Goal: Task Accomplishment & Management: Manage account settings

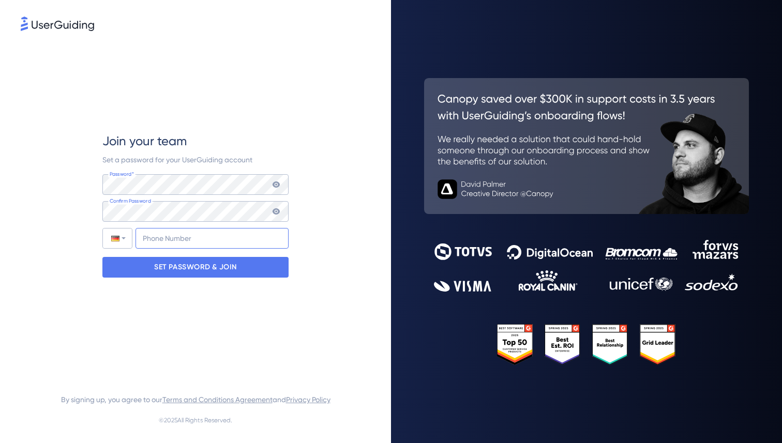
click at [179, 241] on input "+49" at bounding box center [211, 238] width 153 height 21
click at [241, 331] on div "Join your team Set a password for your UserGuiding account Password* Your passw…" at bounding box center [195, 205] width 186 height 344
click at [213, 270] on p "SET PASSWORD & JOIN" at bounding box center [195, 267] width 83 height 17
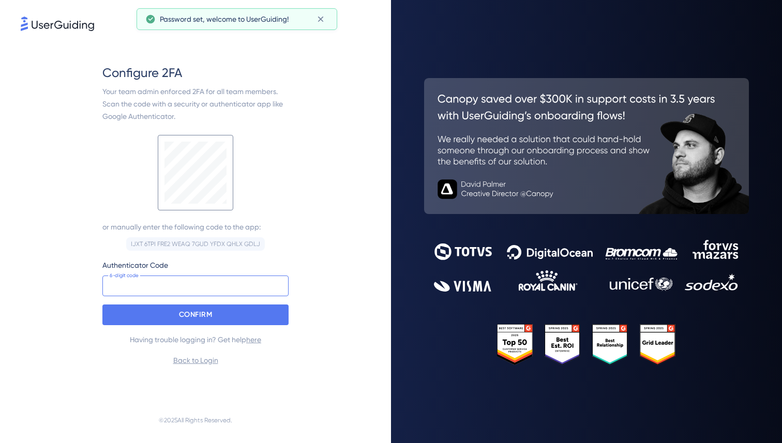
click at [179, 287] on input at bounding box center [195, 286] width 186 height 21
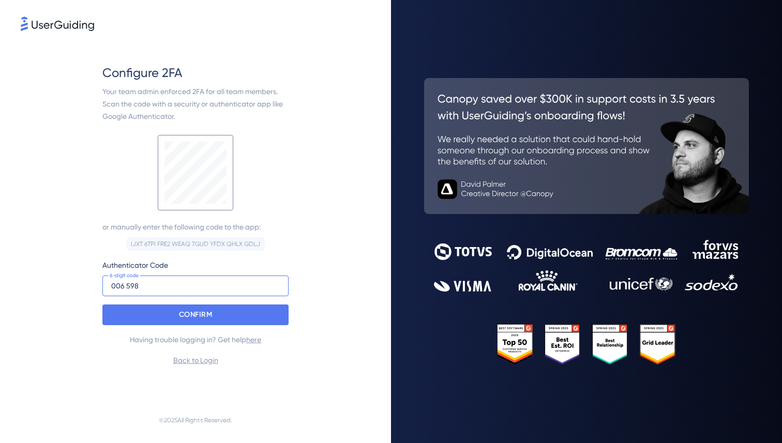
type input "006 598"
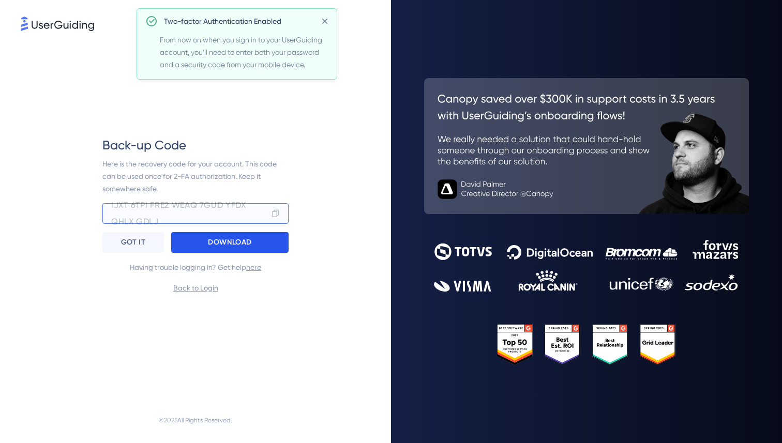
click at [199, 238] on div "DOWNLOAD" at bounding box center [229, 242] width 117 height 21
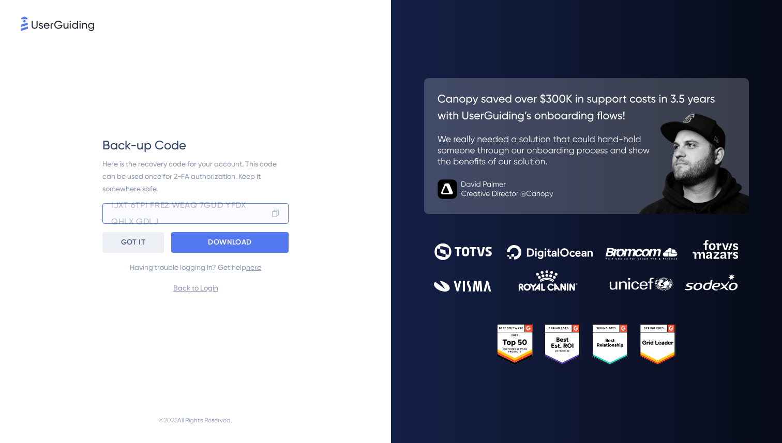
click at [143, 242] on p "GOT IT" at bounding box center [133, 242] width 24 height 17
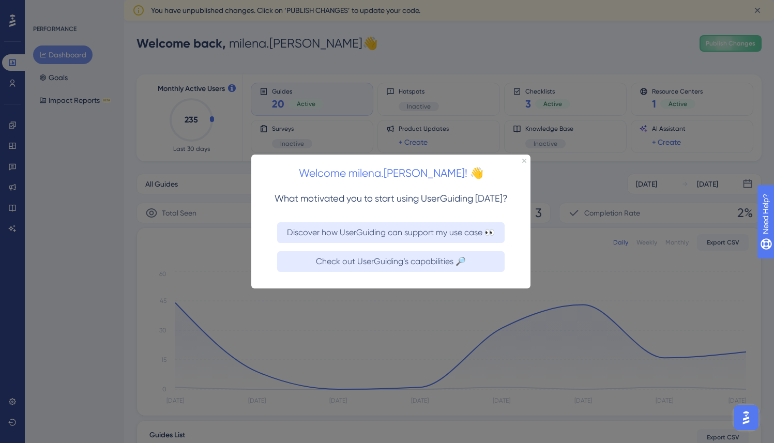
click at [523, 157] on div "Welcome milena.[PERSON_NAME]! 👋" at bounding box center [390, 170] width 279 height 32
click at [523, 161] on icon "Close Preview" at bounding box center [524, 160] width 4 height 4
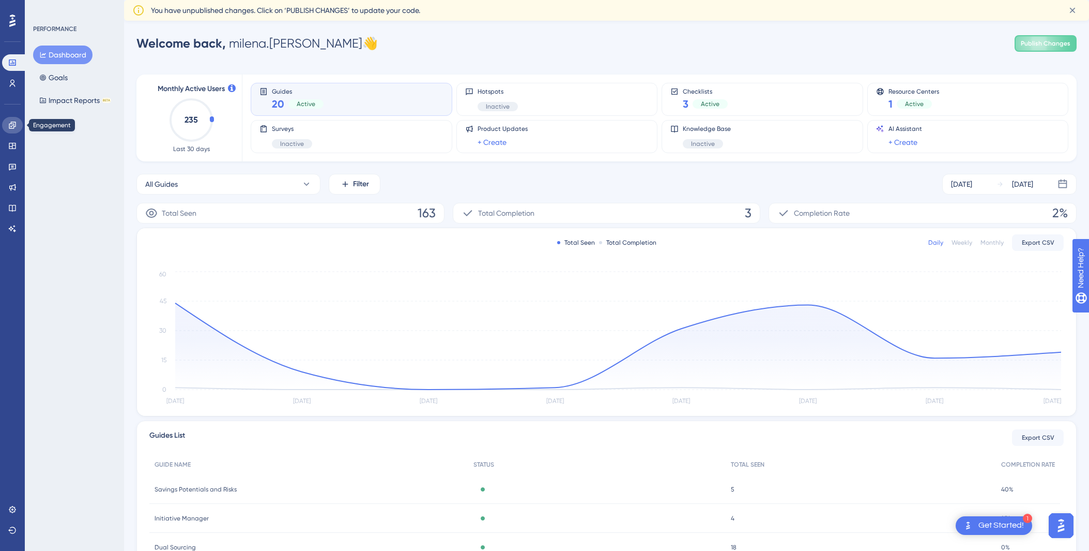
click at [14, 124] on icon at bounding box center [12, 125] width 8 height 8
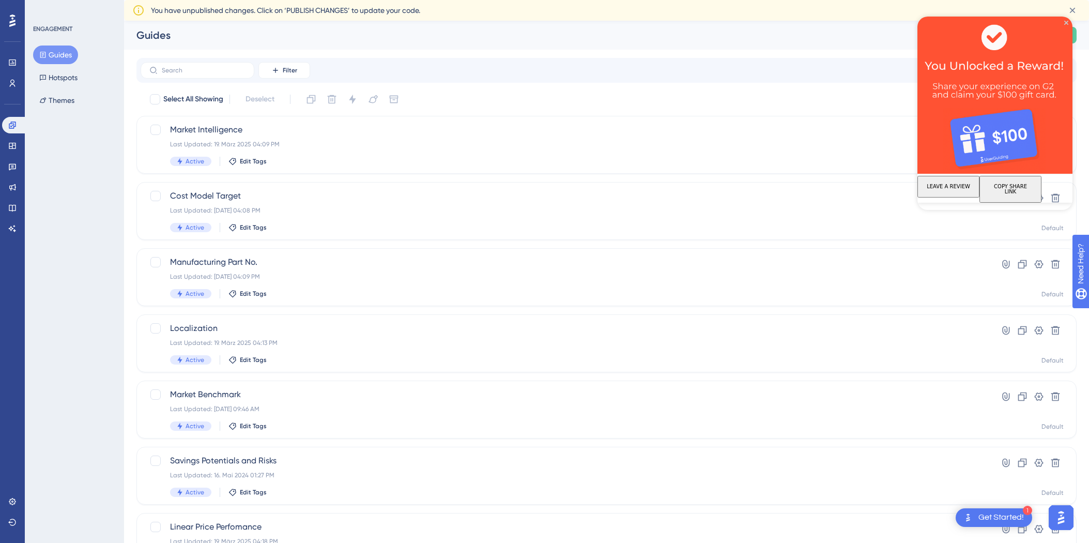
click at [315, 48] on div "Guides Publish Changes" at bounding box center [606, 35] width 965 height 29
click at [781, 24] on icon "Close Preview" at bounding box center [1066, 23] width 4 height 4
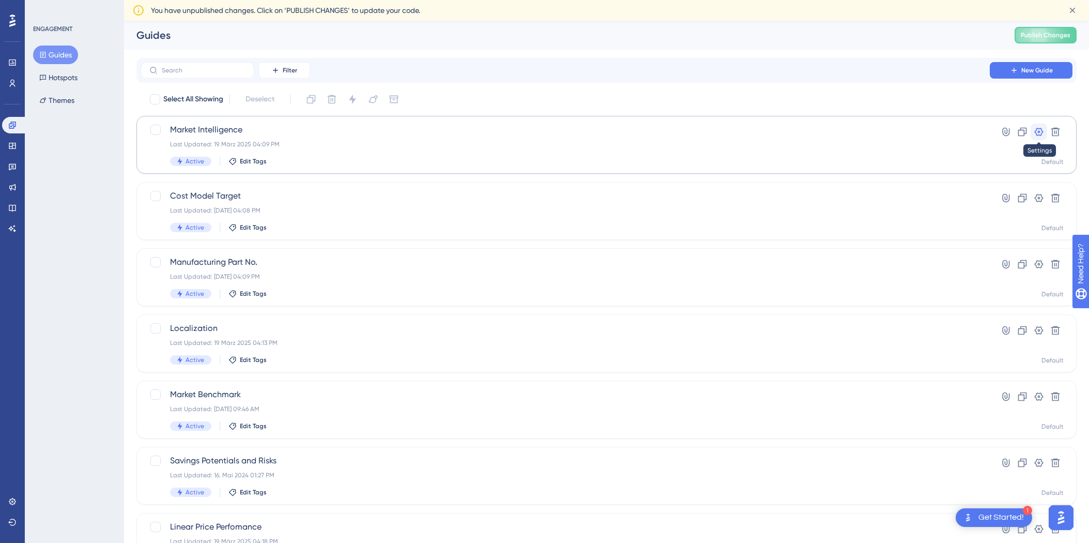
click at [781, 129] on icon at bounding box center [1039, 132] width 10 height 10
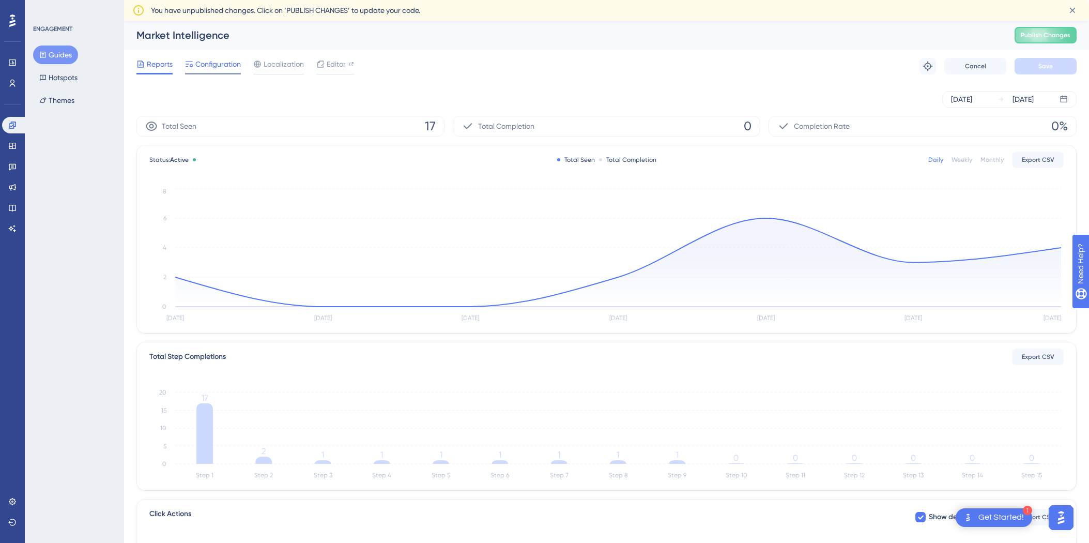
click at [227, 66] on span "Configuration" at bounding box center [217, 64] width 45 height 12
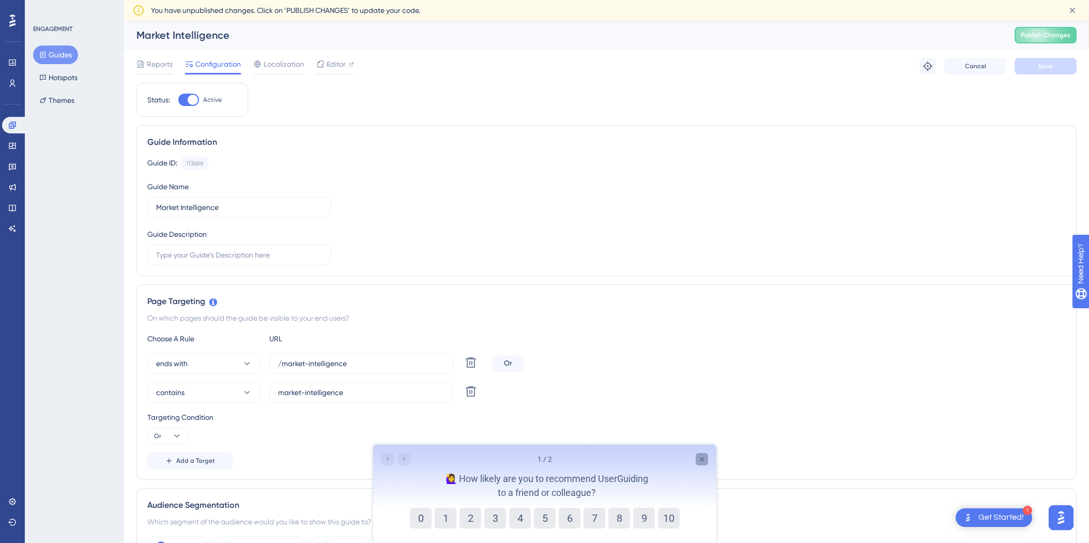
click at [699, 442] on icon "Close survey" at bounding box center [701, 459] width 8 height 8
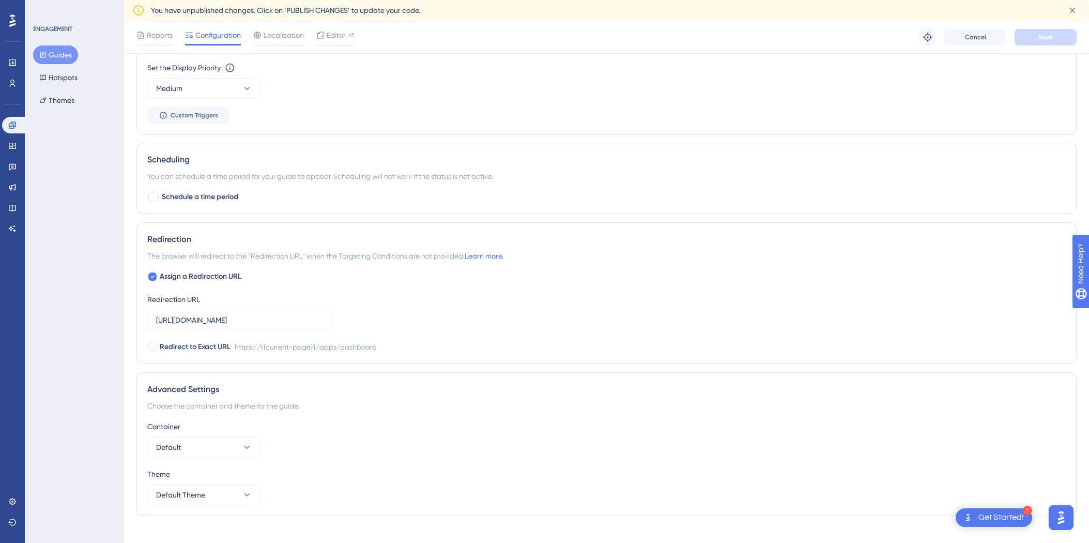
scroll to position [757, 0]
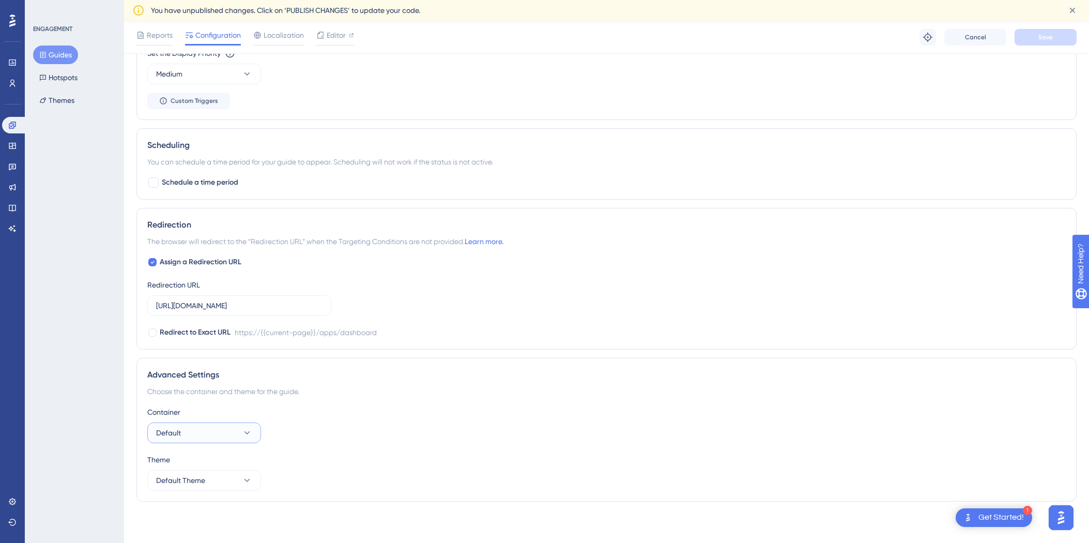
click at [245, 436] on icon at bounding box center [247, 433] width 10 height 10
click at [390, 435] on div "Container Default Default Default" at bounding box center [606, 424] width 919 height 37
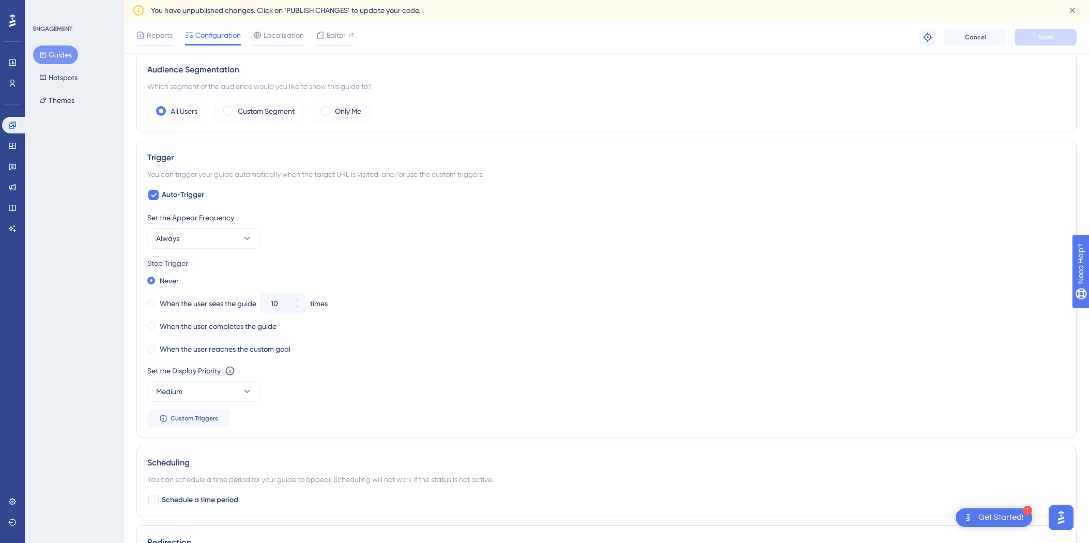
scroll to position [438, 0]
click at [185, 245] on button "Always" at bounding box center [204, 240] width 114 height 21
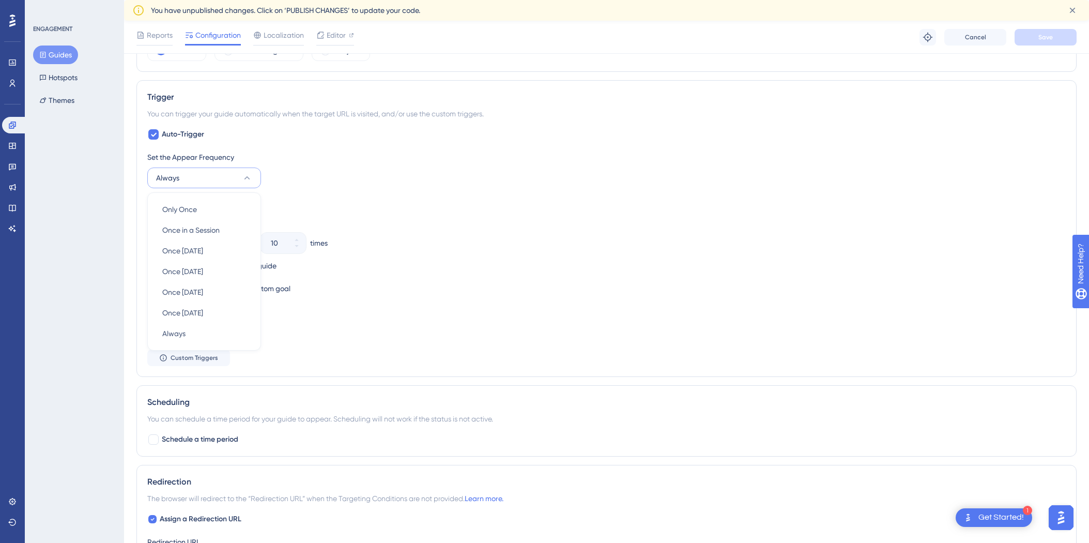
click at [327, 172] on div "Set the Appear Frequency Always Only Once Only Once Once in a Session Once in a…" at bounding box center [606, 169] width 919 height 37
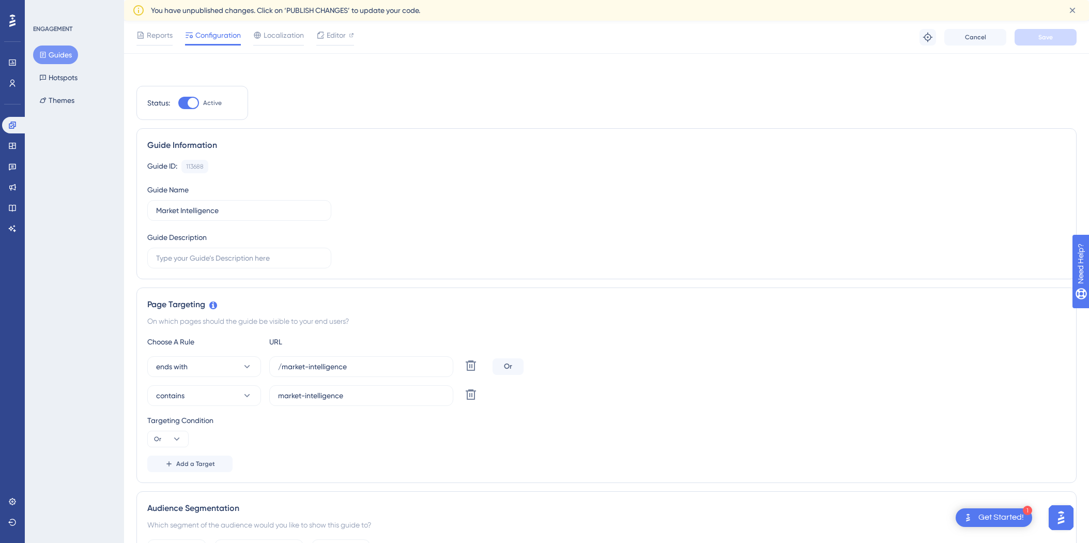
scroll to position [0, 0]
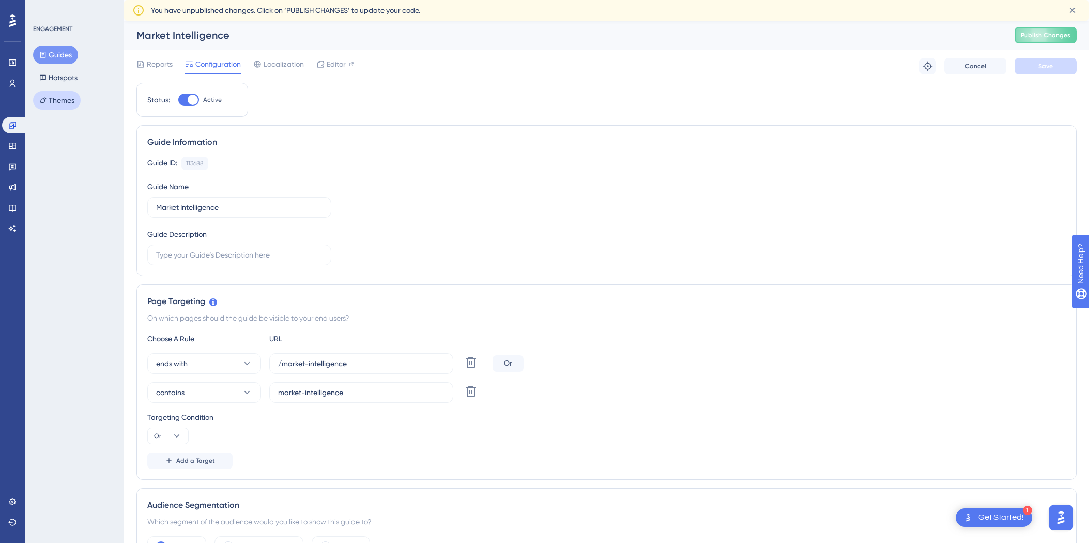
click at [75, 97] on button "Themes" at bounding box center [57, 100] width 48 height 19
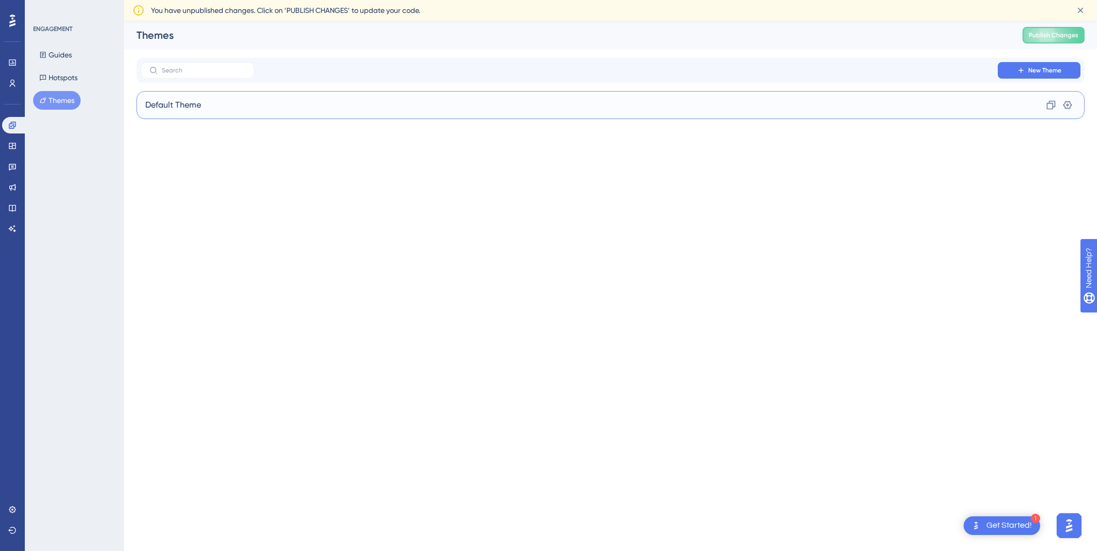
click at [201, 98] on div "Default Theme Clone Settings" at bounding box center [610, 105] width 948 height 28
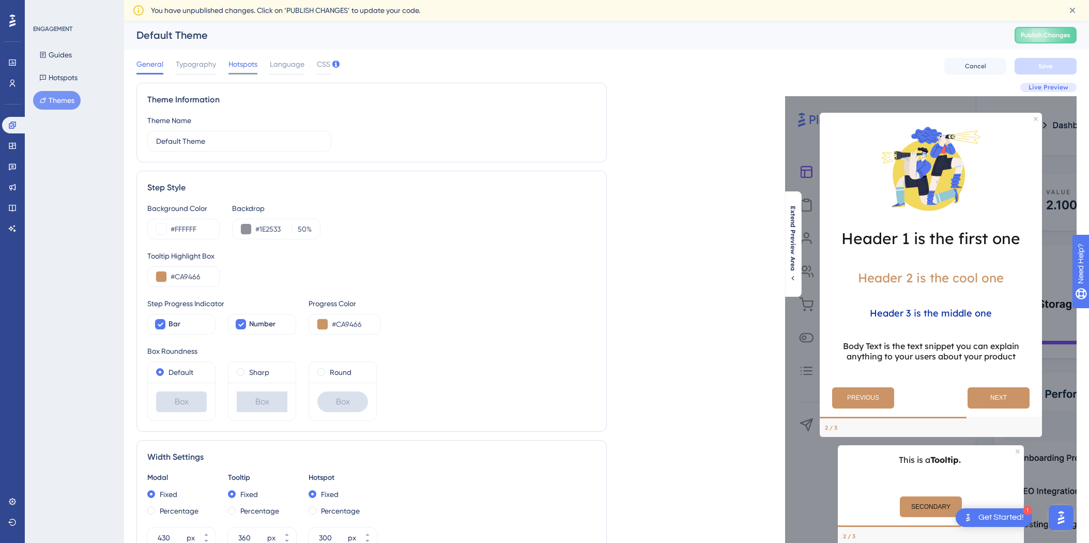
click at [253, 69] on span "Hotspots" at bounding box center [242, 64] width 29 height 12
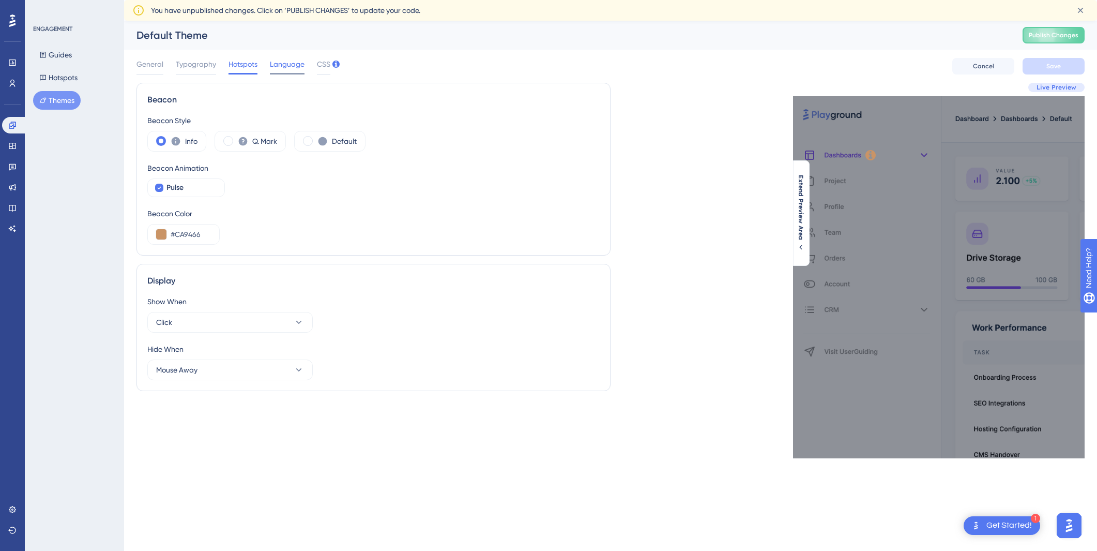
click at [281, 69] on span "Language" at bounding box center [287, 64] width 35 height 12
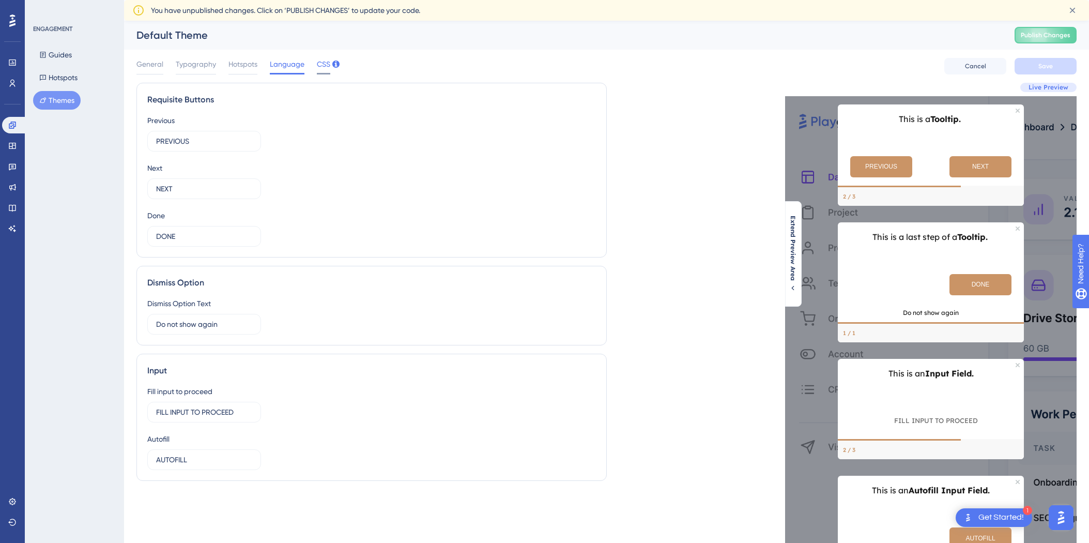
click at [328, 73] on div at bounding box center [323, 74] width 13 height 2
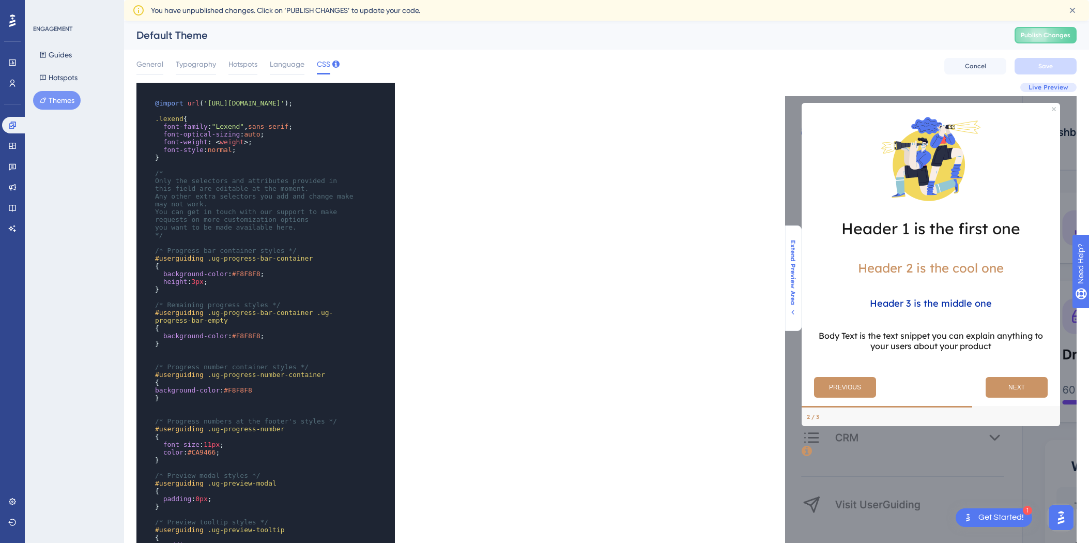
click at [781, 283] on span "Extend Preview Area" at bounding box center [793, 272] width 8 height 65
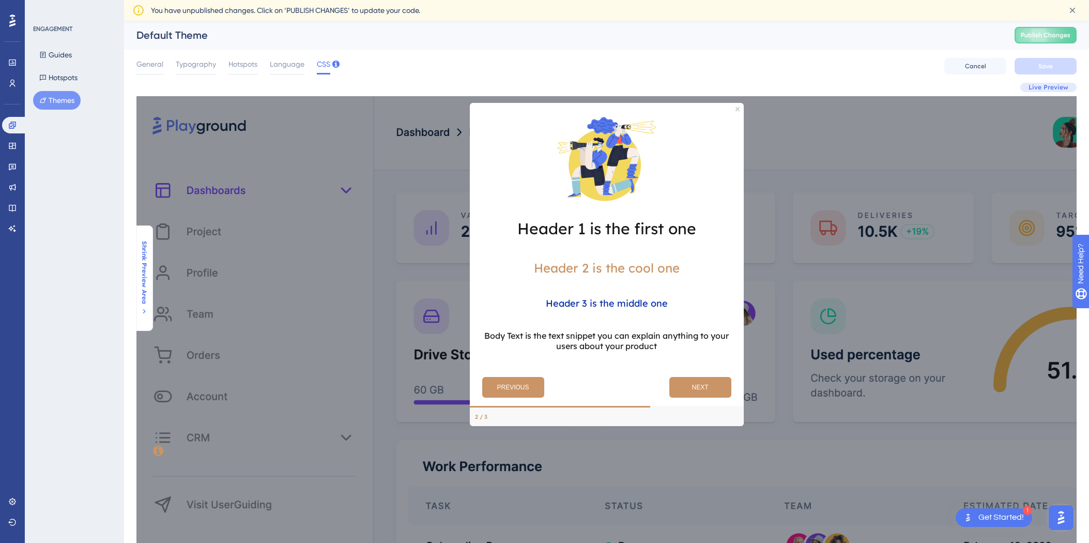
click at [147, 266] on span "Shrink Preview Area" at bounding box center [144, 272] width 8 height 63
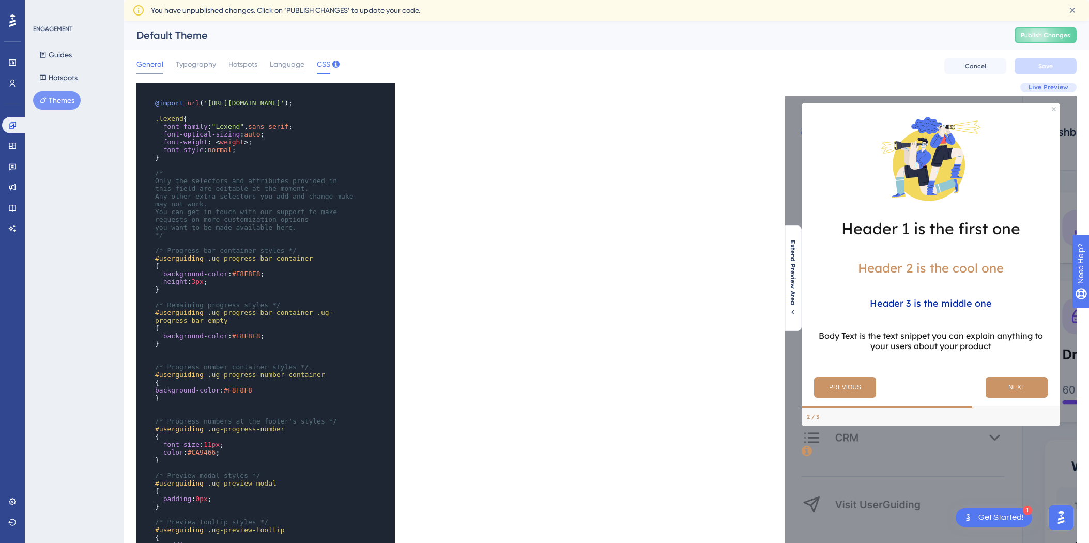
click at [158, 67] on span "General" at bounding box center [149, 64] width 27 height 12
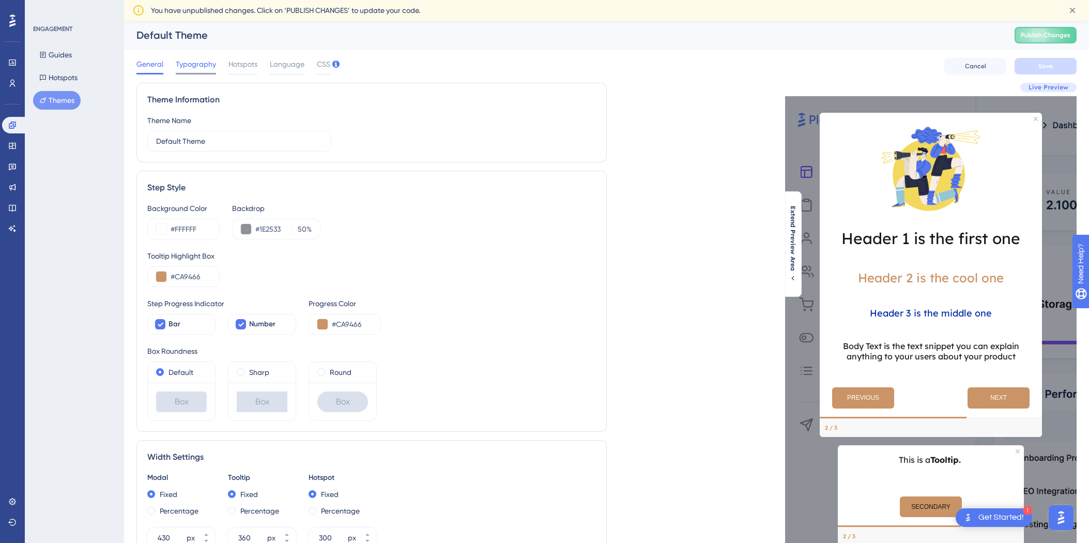
click at [204, 65] on span "Typography" at bounding box center [196, 64] width 40 height 12
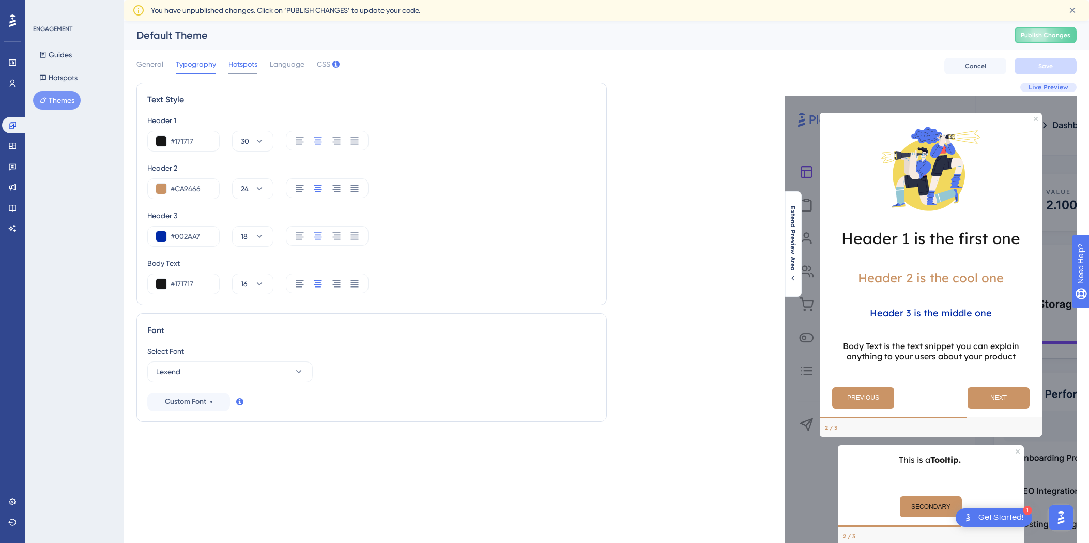
click at [252, 63] on span "Hotspots" at bounding box center [242, 64] width 29 height 12
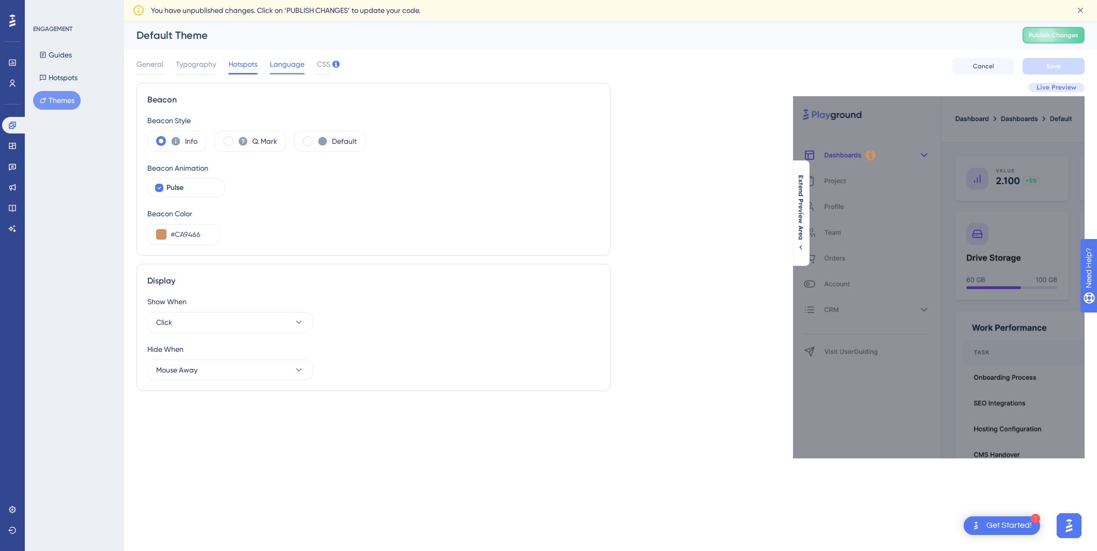
click at [286, 69] on span "Language" at bounding box center [287, 64] width 35 height 12
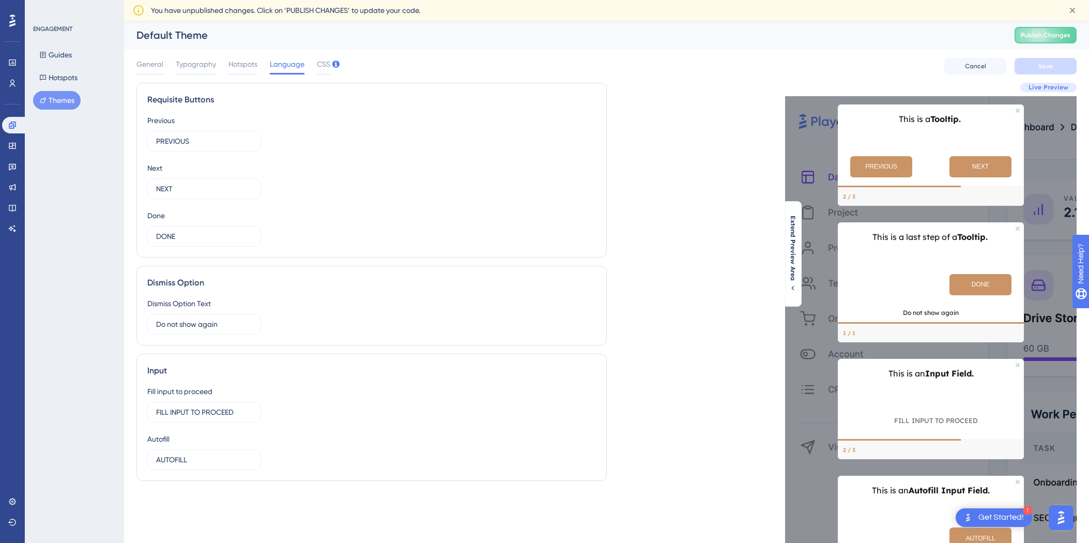
click at [77, 124] on div "ENGAGEMENT Guides Hotspots Themes" at bounding box center [74, 271] width 99 height 543
click at [62, 56] on button "Guides" at bounding box center [55, 54] width 45 height 19
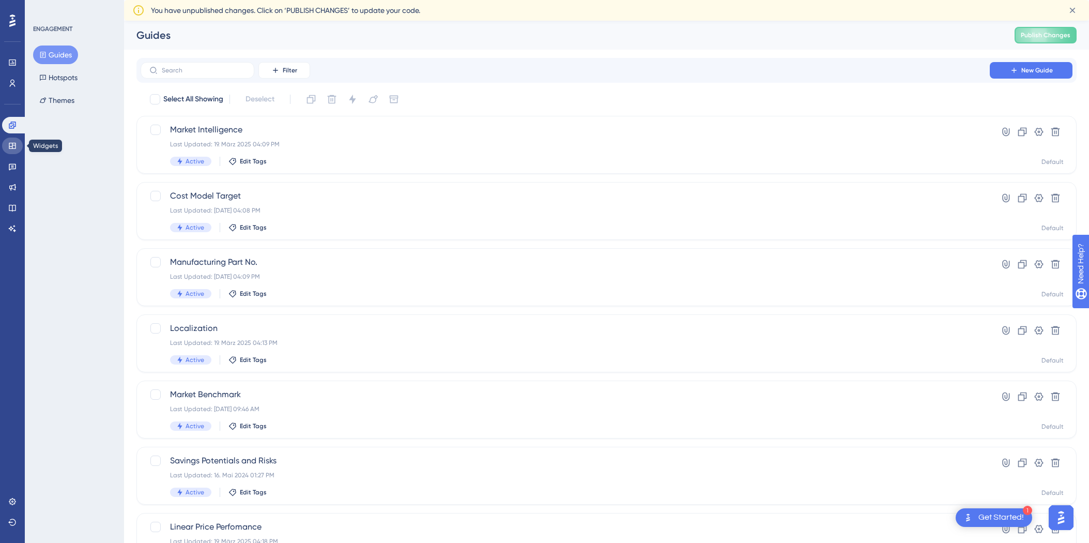
click at [12, 149] on icon at bounding box center [12, 146] width 8 height 8
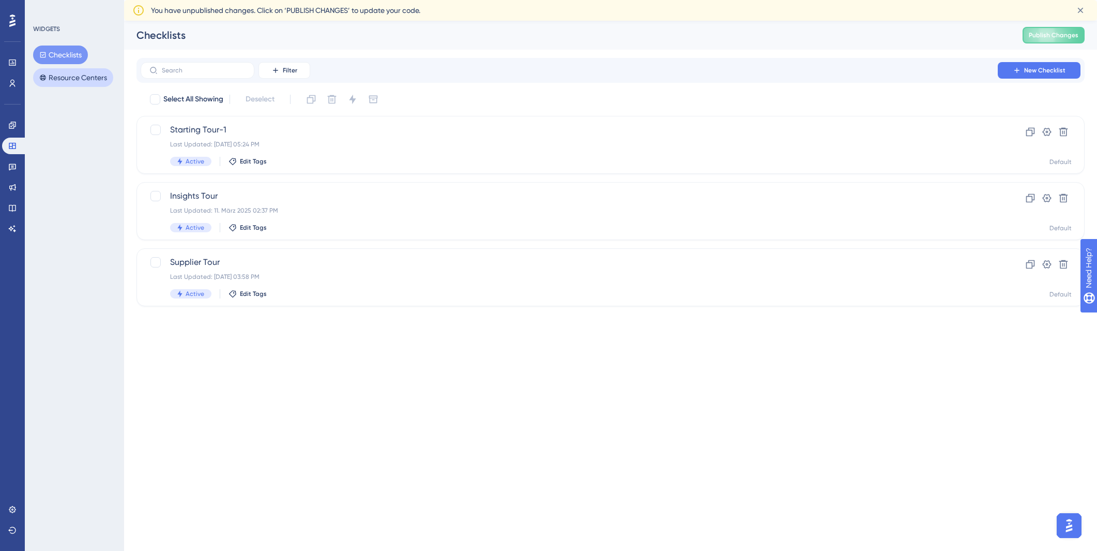
click at [84, 71] on button "Resource Centers" at bounding box center [73, 77] width 80 height 19
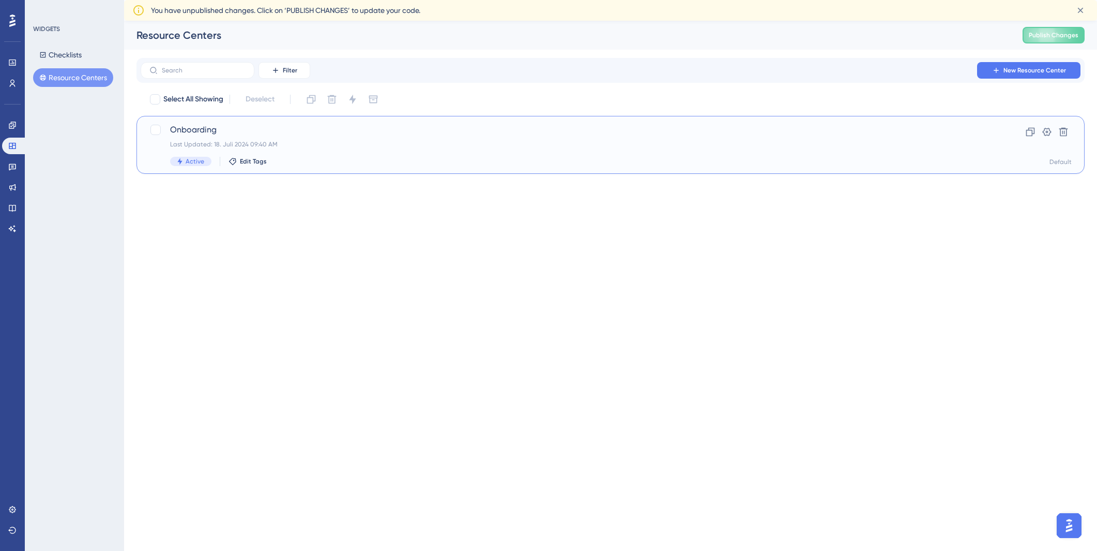
click at [280, 138] on div "Onboarding Last Updated: 18. Juli 2024 09:40 AM Active Edit Tags" at bounding box center [569, 145] width 798 height 42
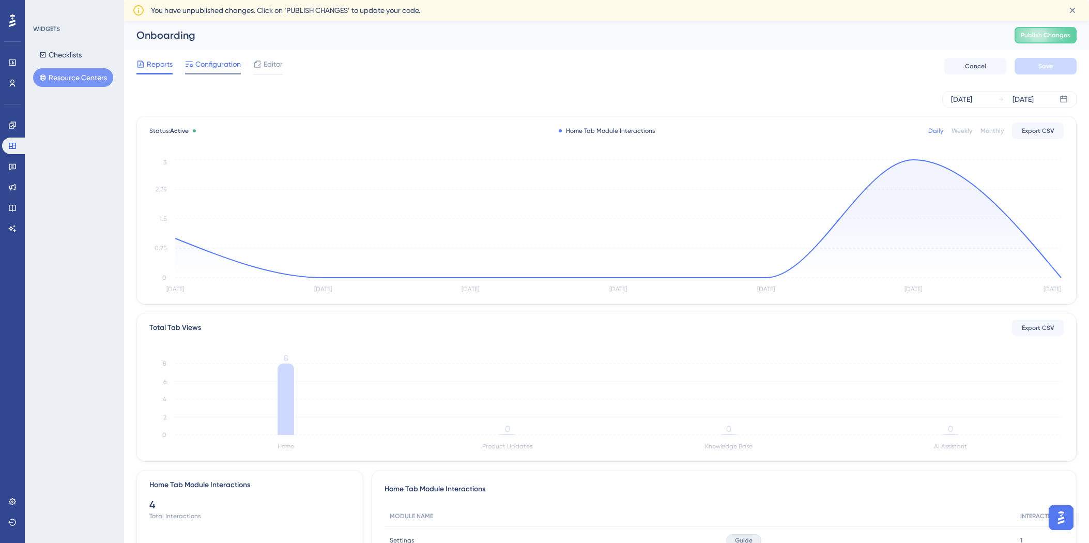
click at [226, 70] on span "Configuration" at bounding box center [217, 64] width 45 height 12
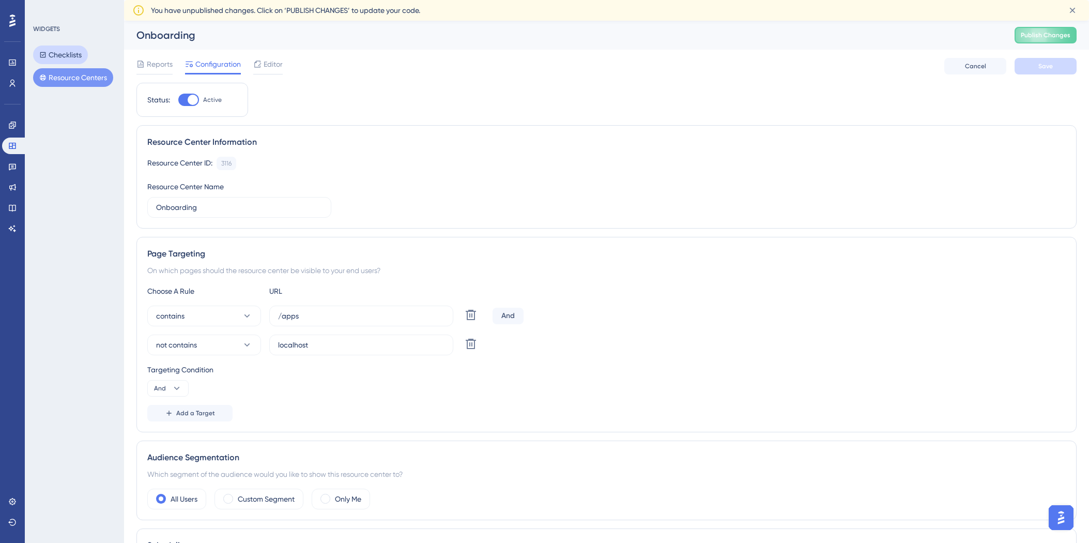
click at [84, 59] on button "Checklists" at bounding box center [60, 54] width 55 height 19
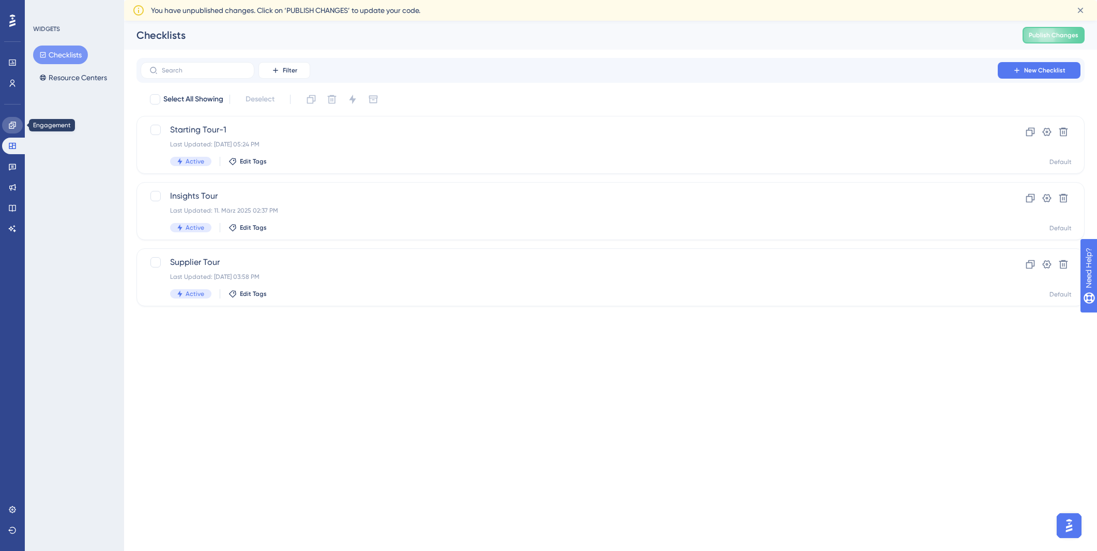
click at [20, 121] on link at bounding box center [12, 125] width 21 height 17
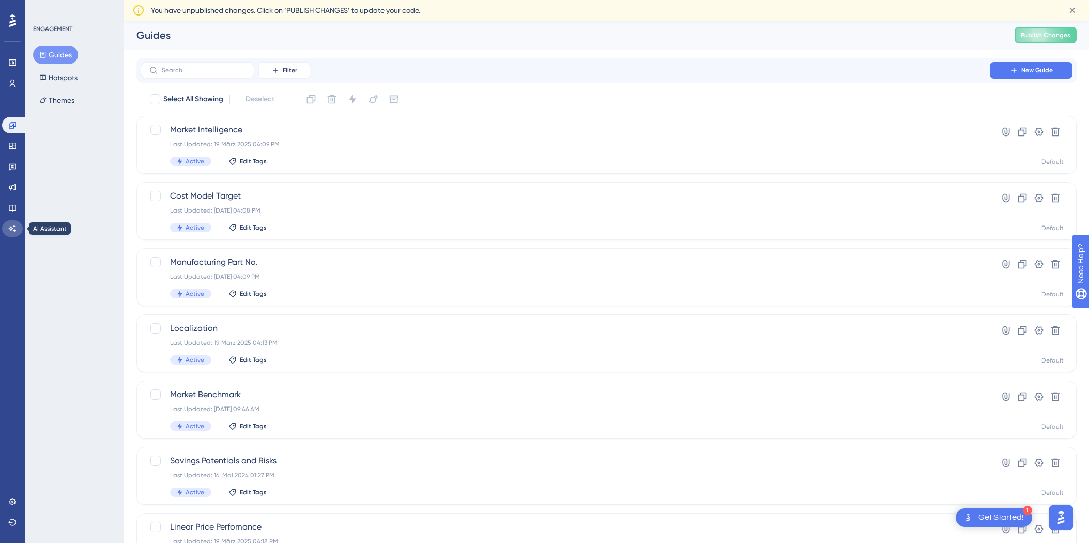
click at [14, 231] on icon at bounding box center [12, 228] width 7 height 7
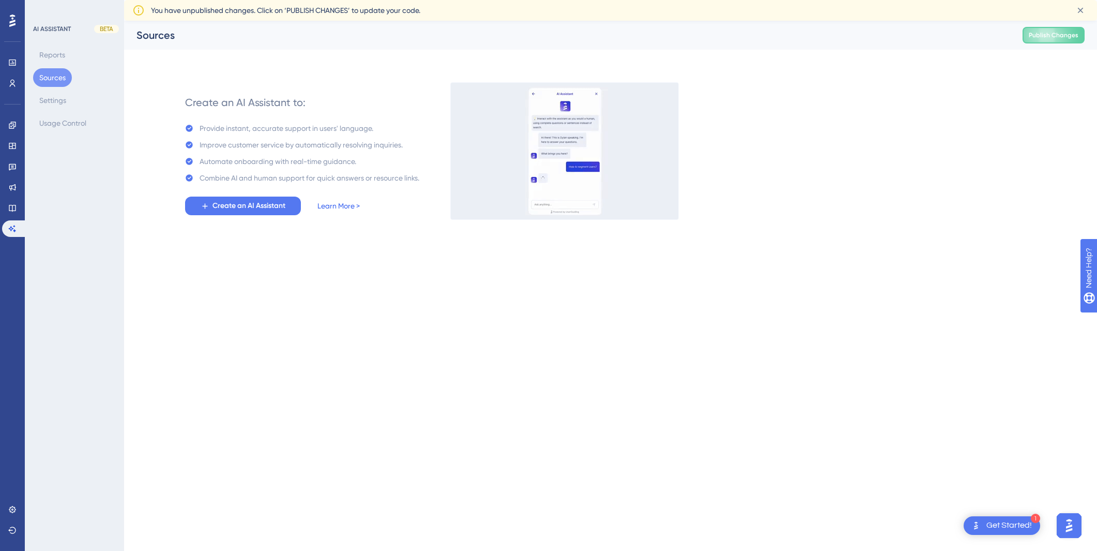
click at [343, 209] on link "Learn More >" at bounding box center [338, 206] width 42 height 12
click at [15, 121] on icon at bounding box center [12, 125] width 8 height 8
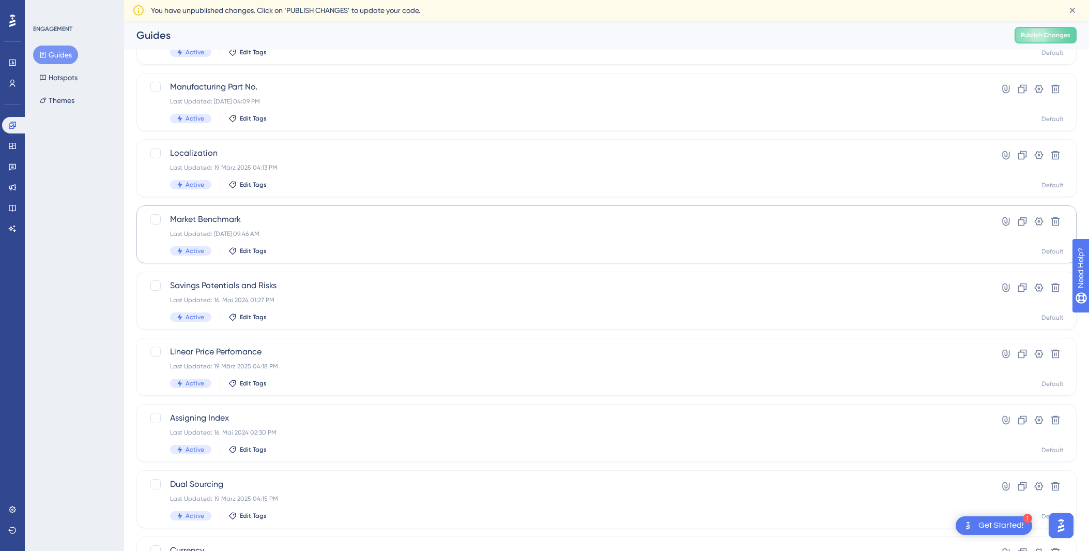
scroll to position [252, 0]
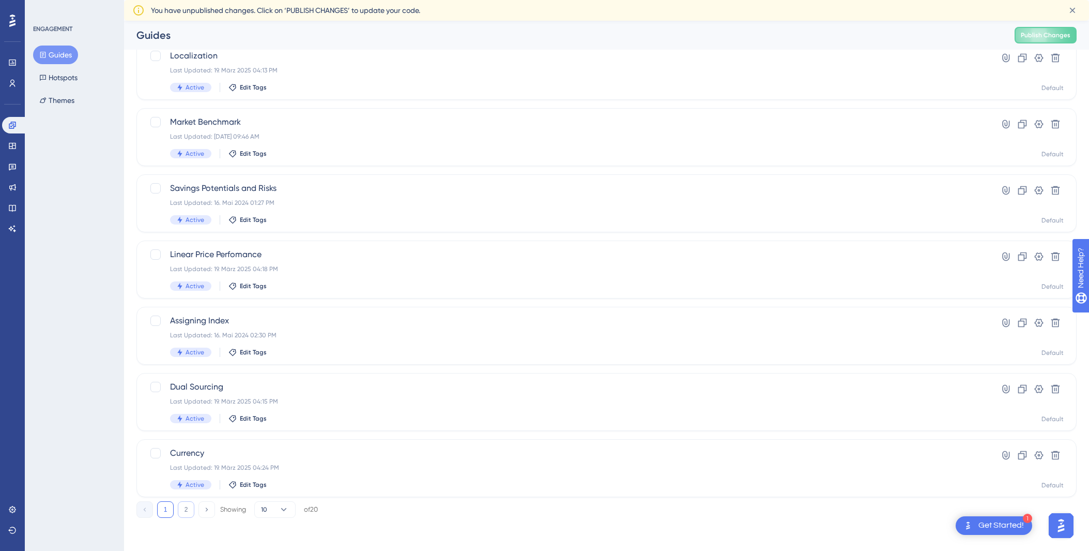
click at [182, 442] on button "2" at bounding box center [186, 509] width 17 height 17
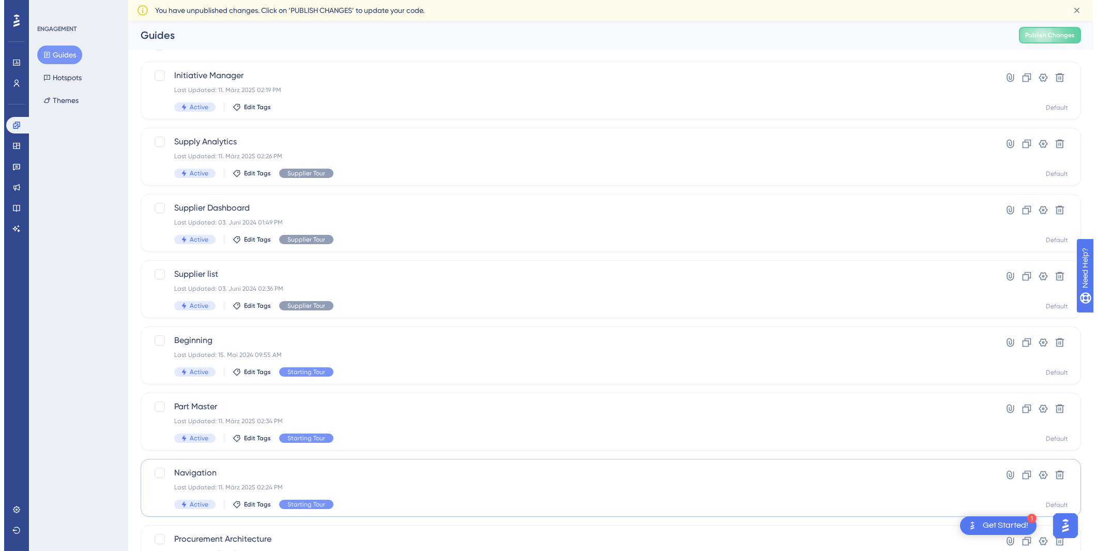
scroll to position [0, 0]
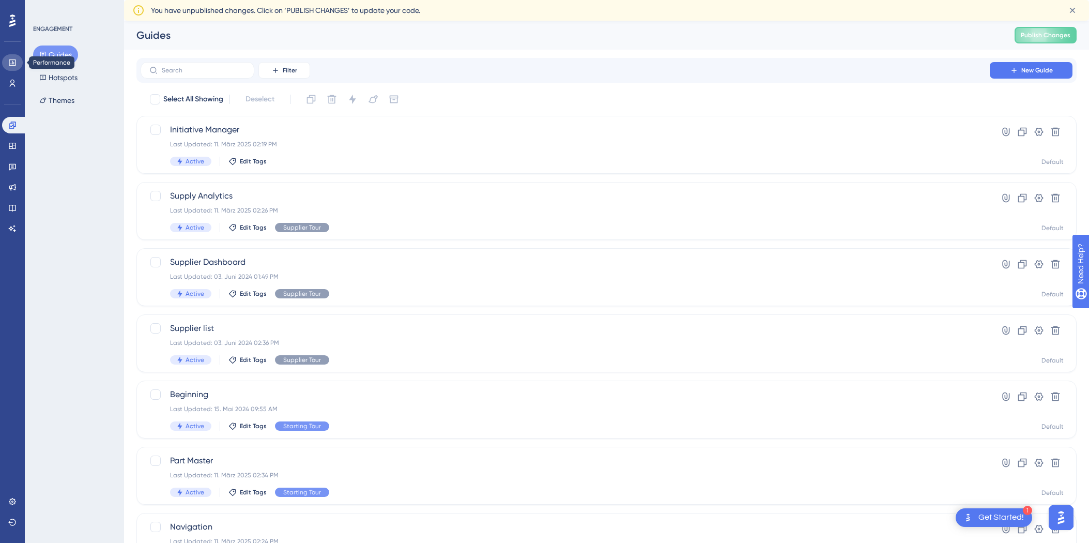
click at [13, 66] on icon at bounding box center [12, 62] width 8 height 8
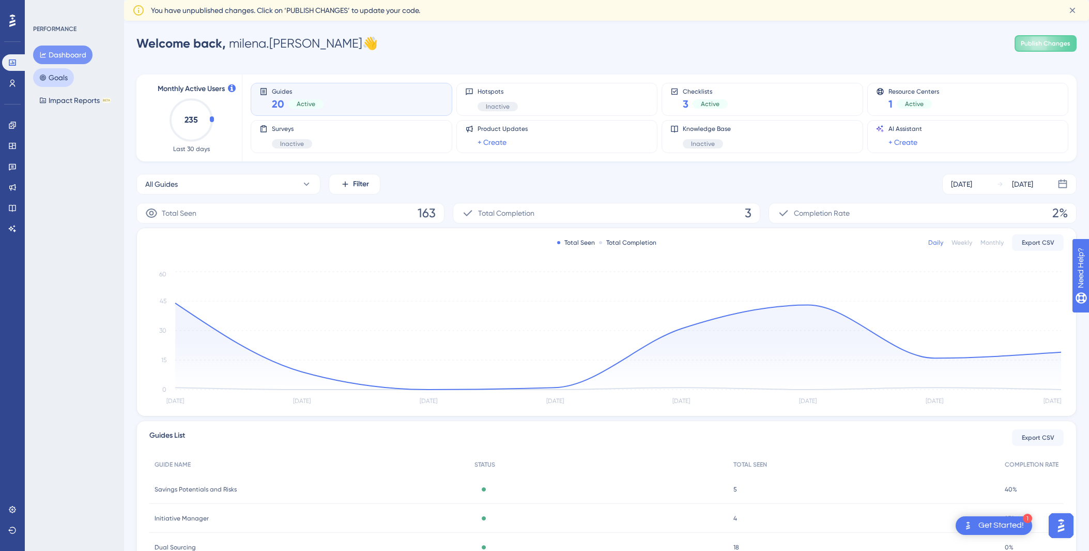
click at [58, 74] on button "Goals" at bounding box center [53, 77] width 41 height 19
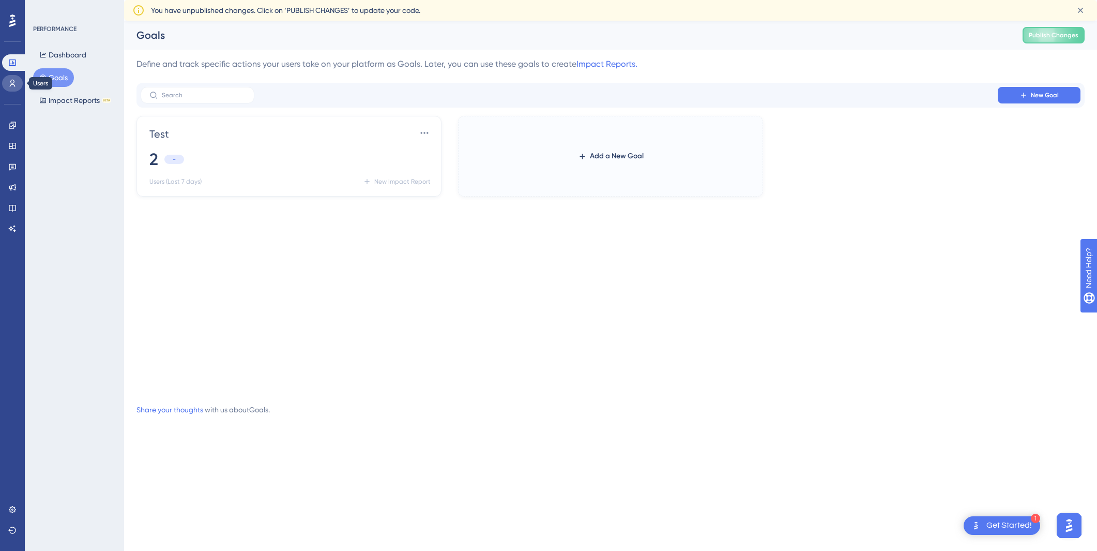
click at [10, 83] on icon at bounding box center [12, 83] width 8 height 8
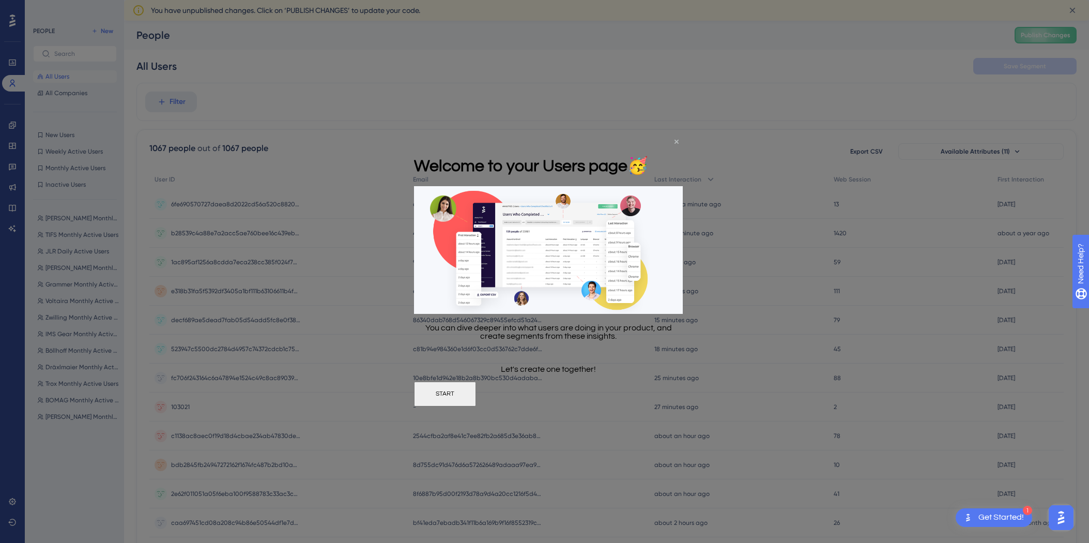
click at [676, 141] on icon "Close Preview" at bounding box center [677, 141] width 4 height 4
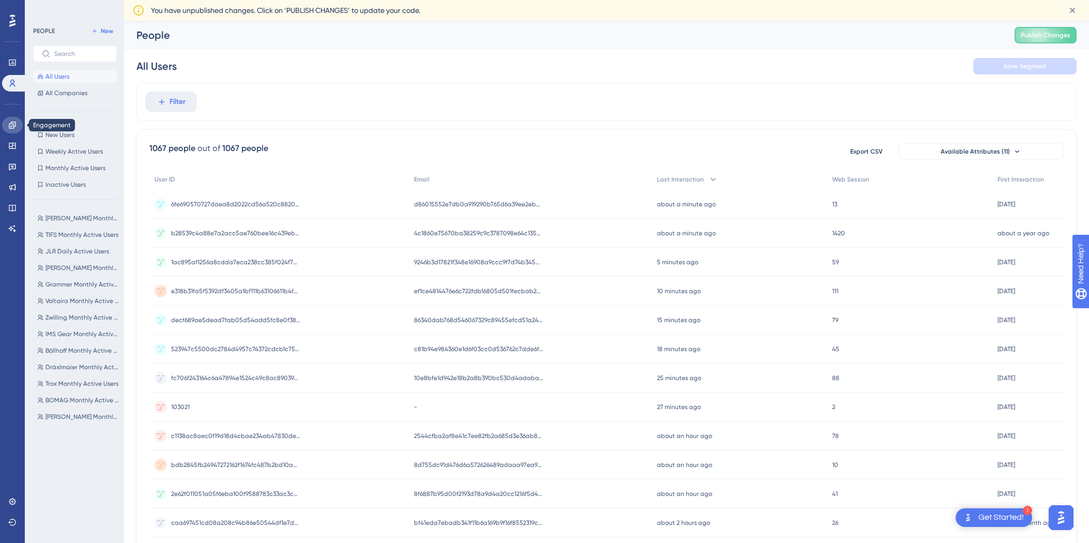
click at [10, 123] on icon at bounding box center [12, 125] width 8 height 8
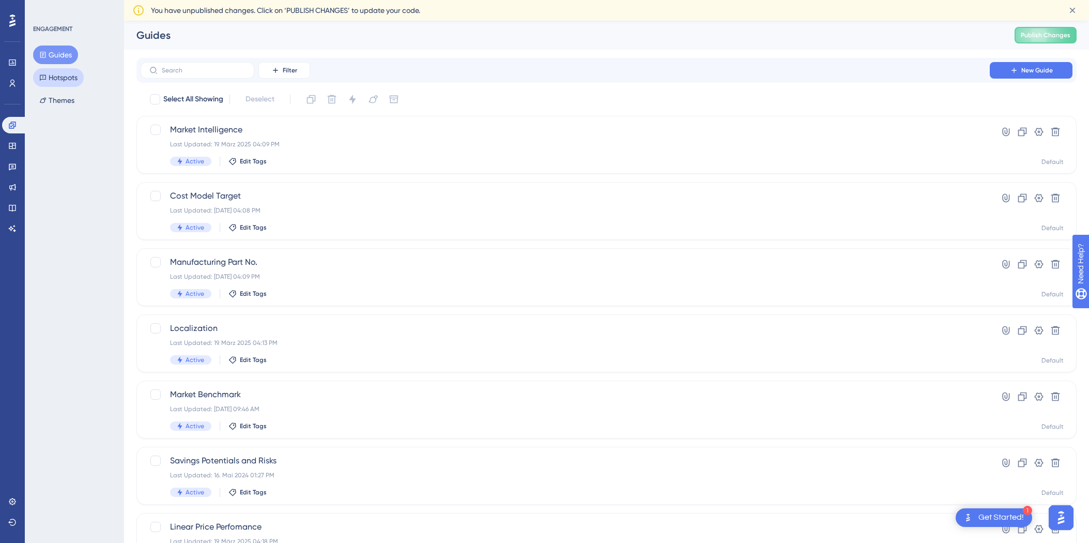
click at [57, 83] on button "Hotspots" at bounding box center [58, 77] width 51 height 19
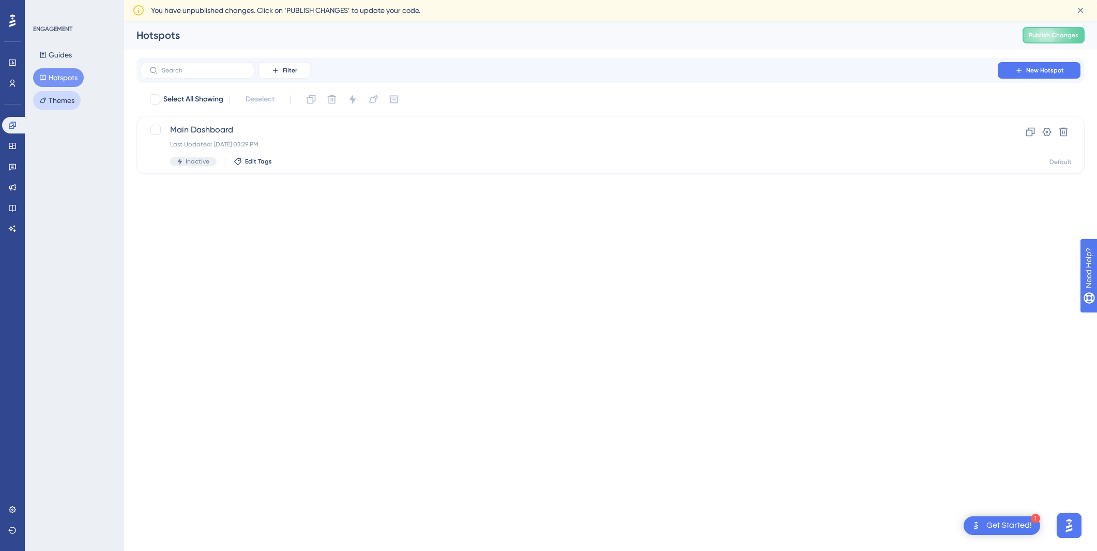
click at [68, 102] on button "Themes" at bounding box center [57, 100] width 48 height 19
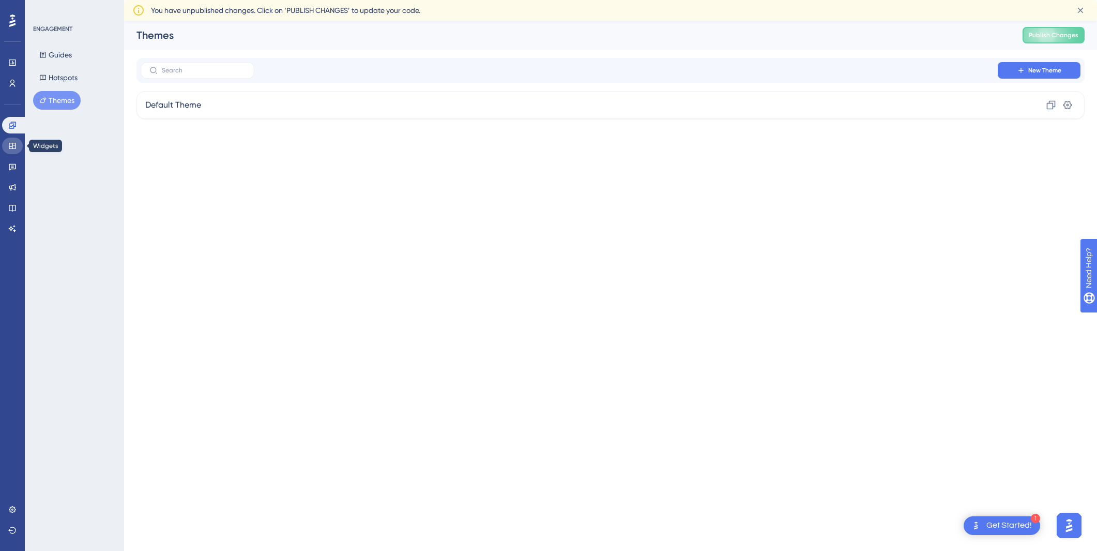
click at [11, 150] on link at bounding box center [12, 146] width 21 height 17
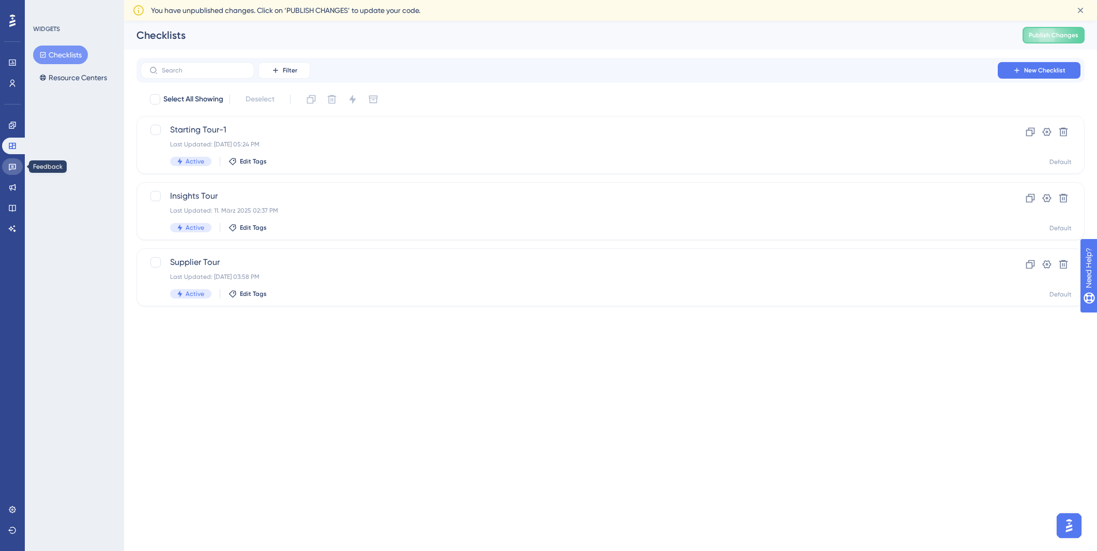
click at [9, 163] on icon at bounding box center [12, 166] width 8 height 8
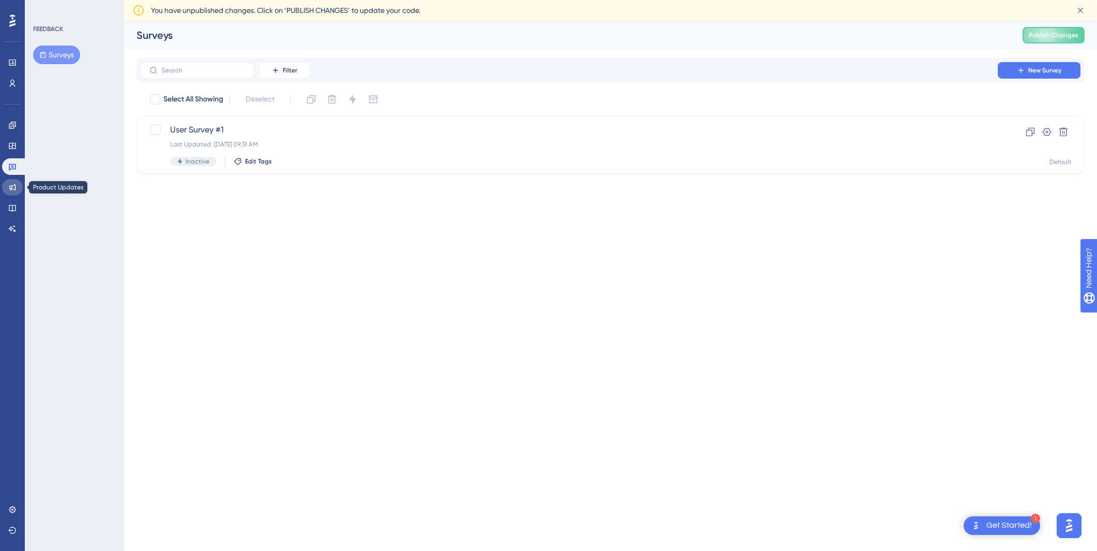
click at [8, 192] on link at bounding box center [12, 187] width 21 height 17
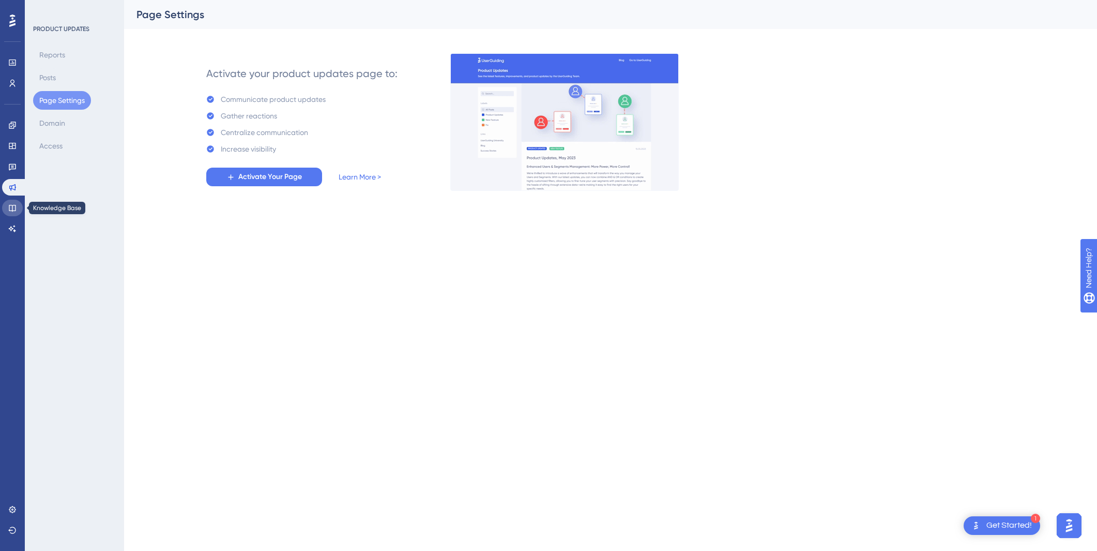
click at [15, 205] on icon at bounding box center [12, 208] width 8 height 8
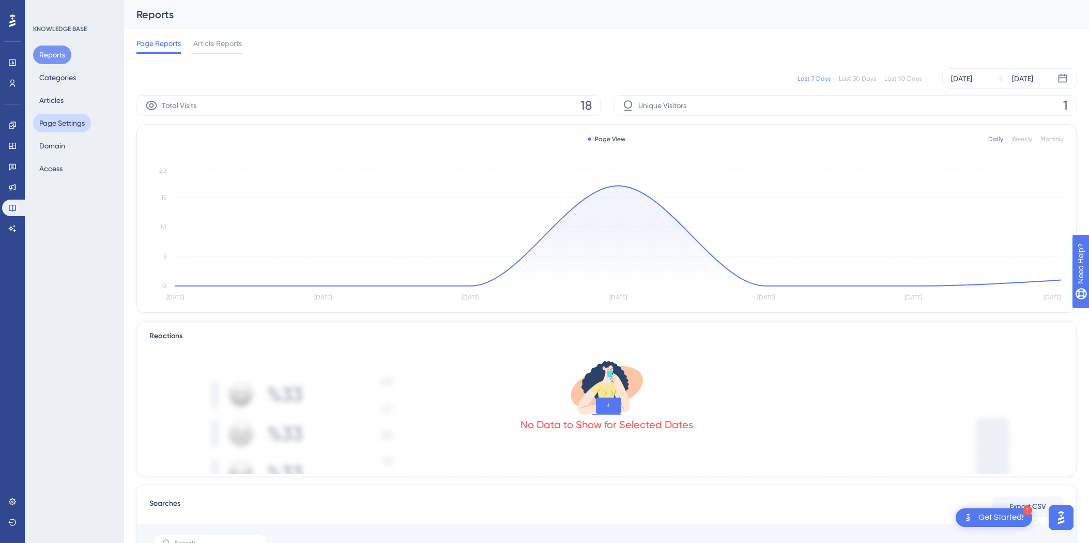
click at [47, 121] on button "Page Settings" at bounding box center [62, 123] width 58 height 19
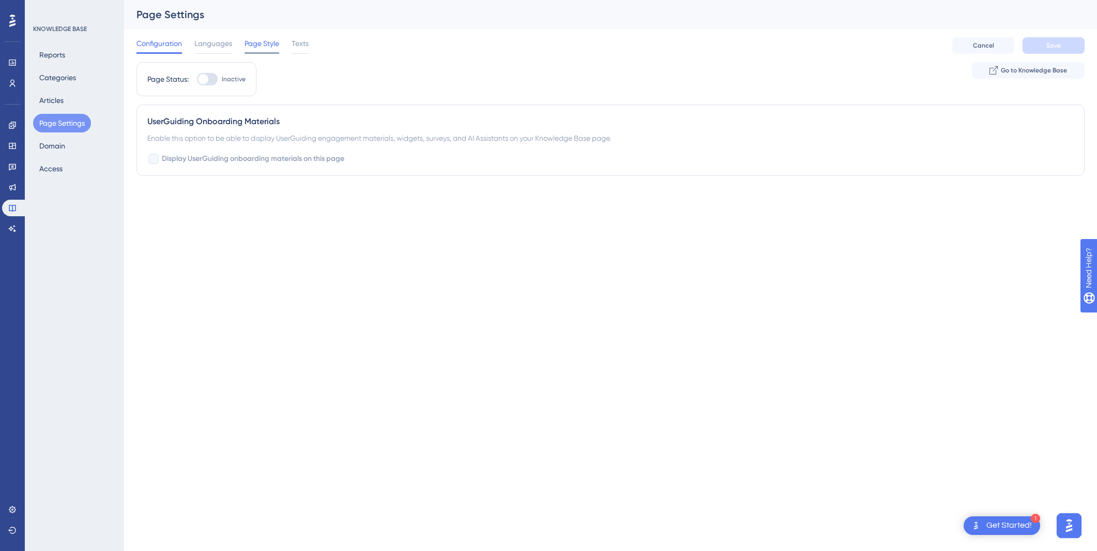
click at [263, 49] on span "Page Style" at bounding box center [262, 43] width 35 height 12
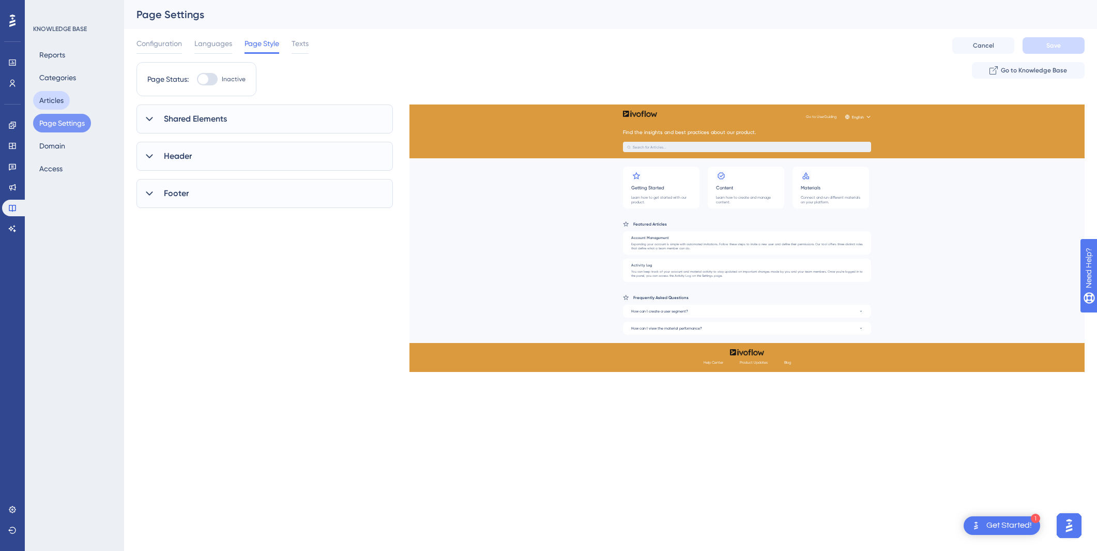
click at [65, 102] on button "Articles" at bounding box center [51, 100] width 37 height 19
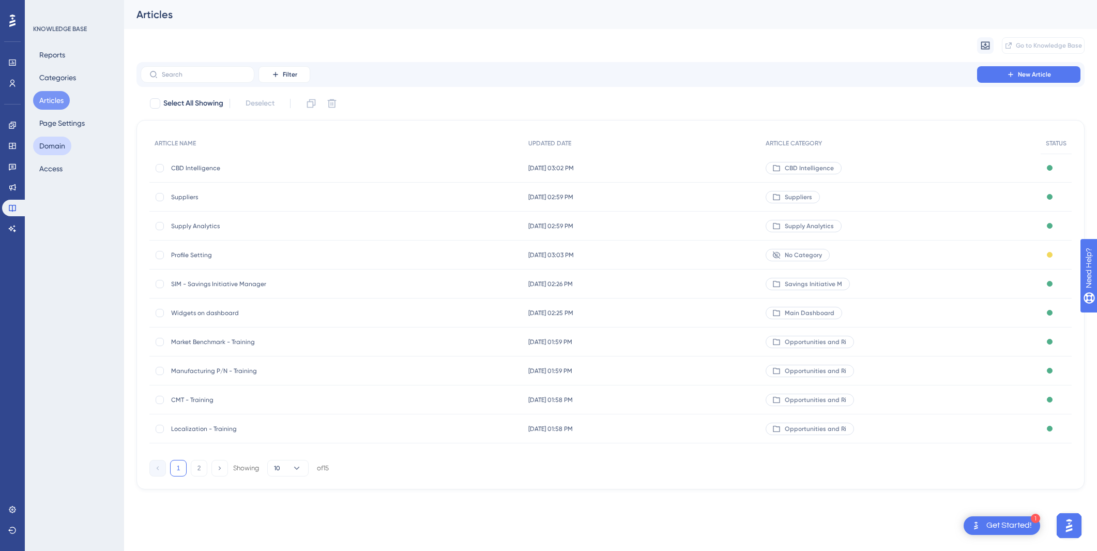
click at [57, 146] on button "Domain" at bounding box center [52, 145] width 38 height 19
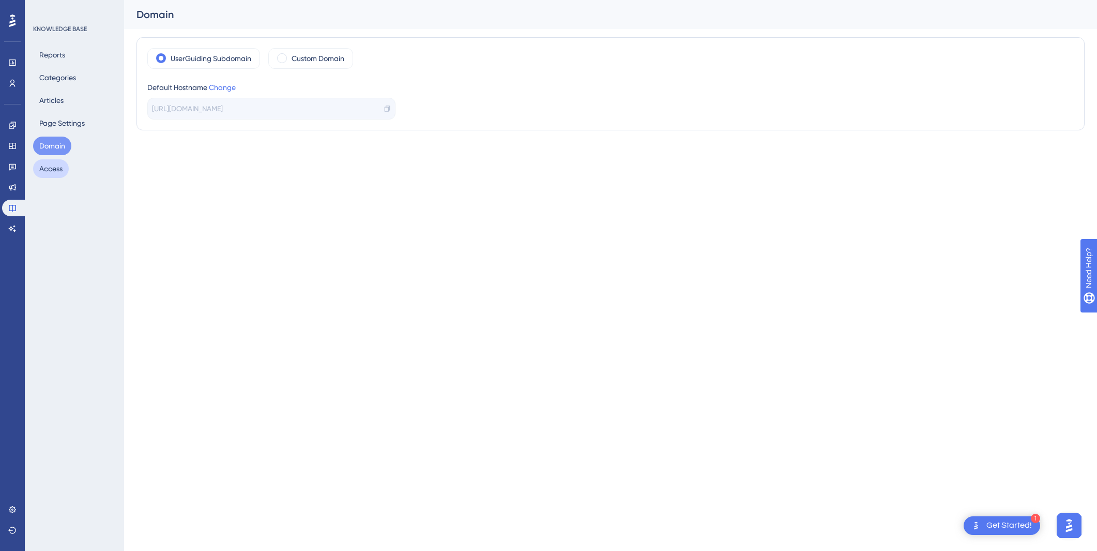
click at [54, 162] on button "Access" at bounding box center [51, 168] width 36 height 19
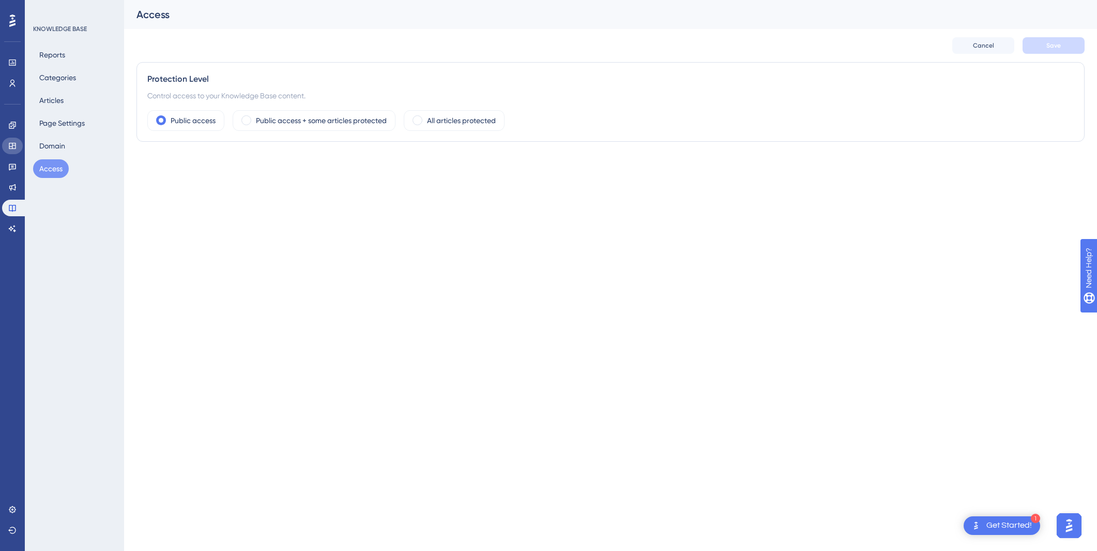
click at [17, 150] on link at bounding box center [12, 146] width 21 height 17
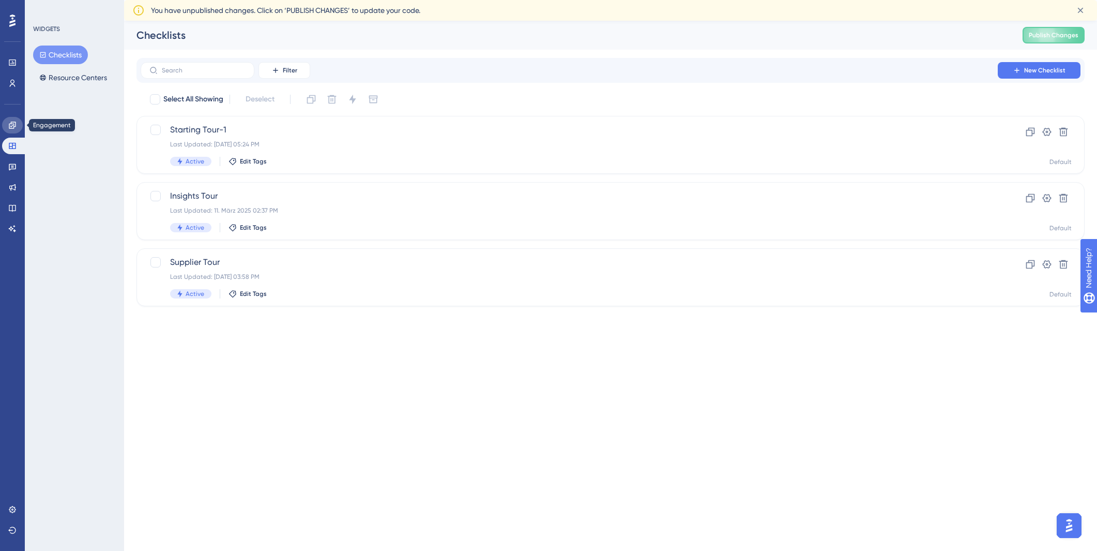
click at [17, 120] on link at bounding box center [12, 125] width 21 height 17
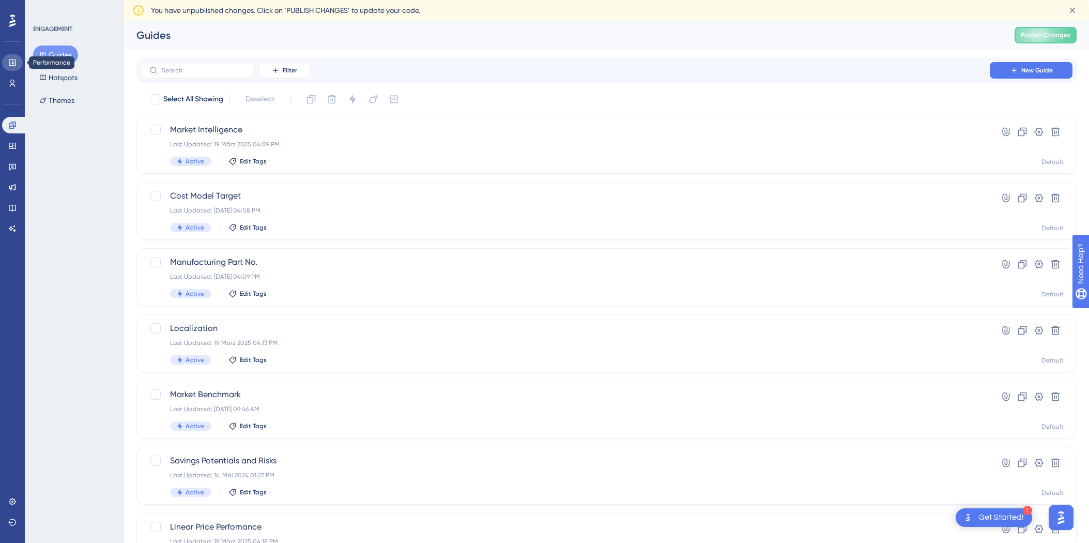
click at [16, 64] on icon at bounding box center [12, 62] width 8 height 8
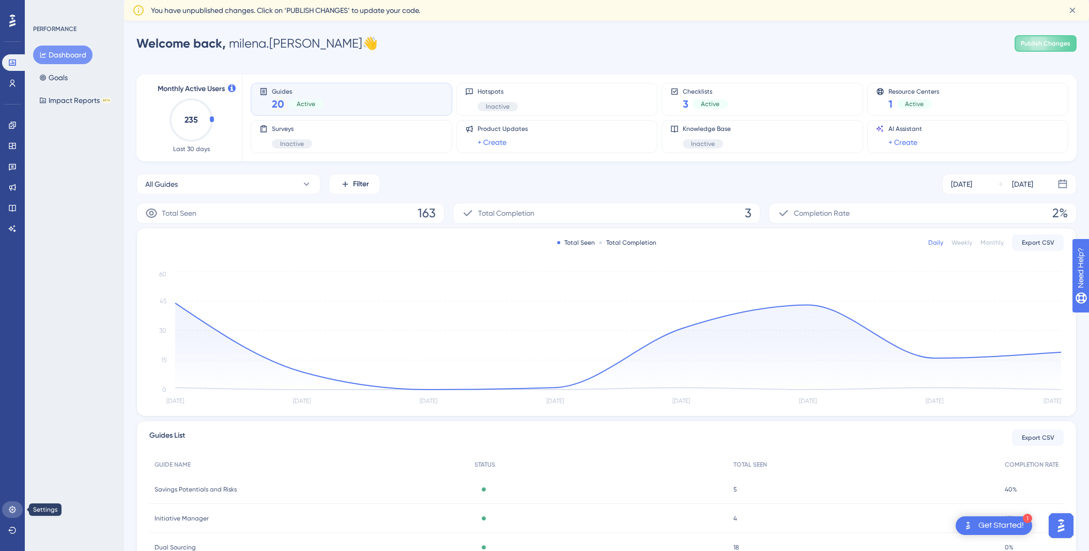
click at [13, 442] on icon at bounding box center [12, 509] width 8 height 8
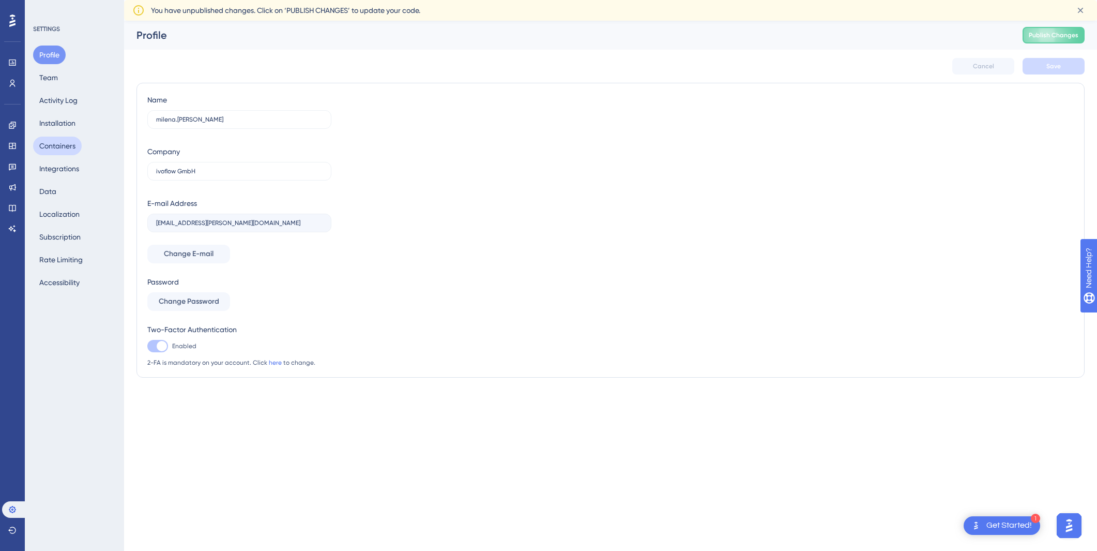
click at [63, 150] on button "Containers" at bounding box center [57, 145] width 49 height 19
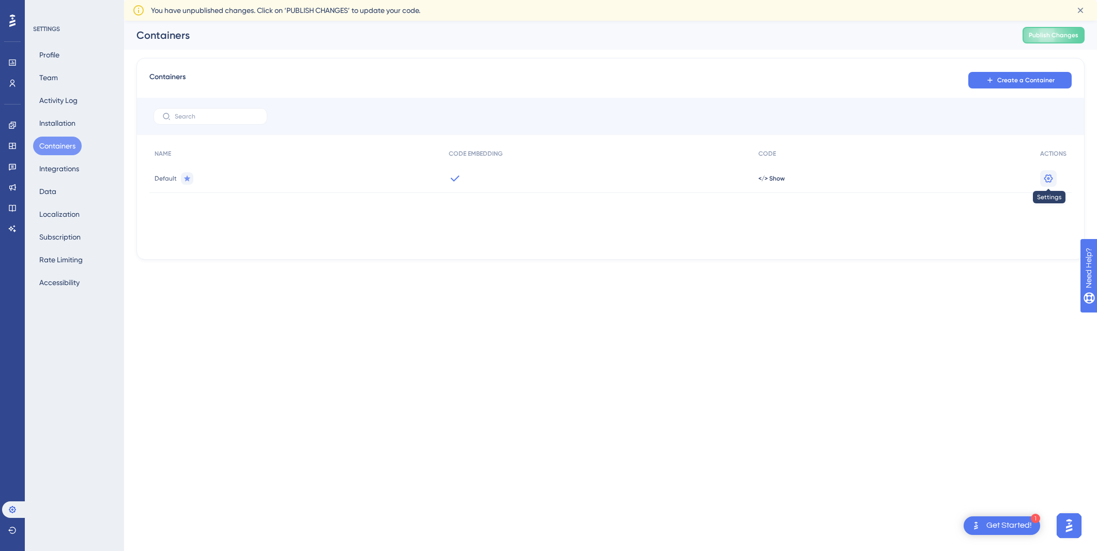
click at [781, 173] on icon at bounding box center [1048, 178] width 10 height 10
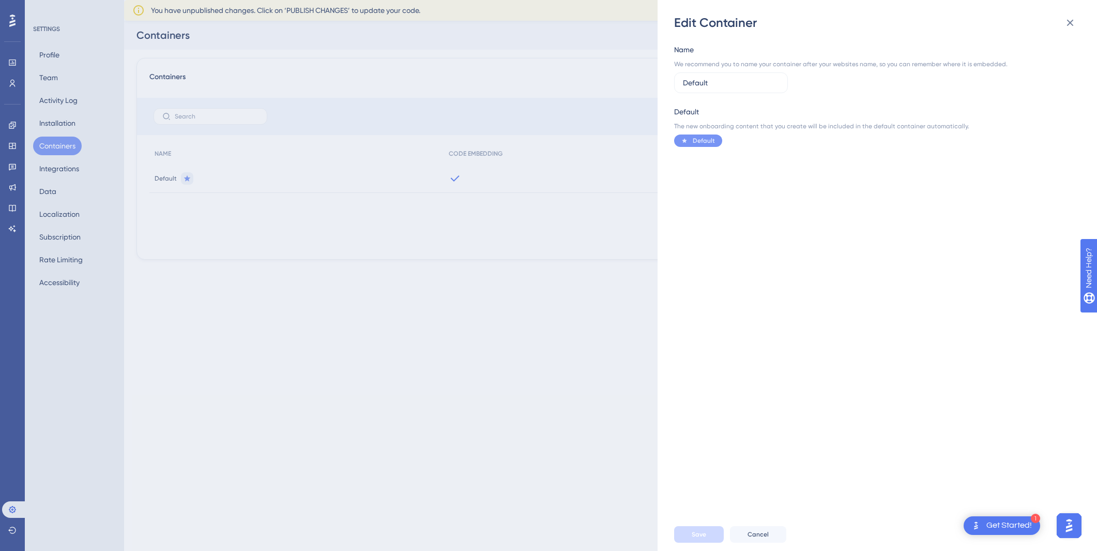
click at [601, 253] on div "Edit Container Name We recommend you to name your container after your websites…" at bounding box center [548, 275] width 1097 height 551
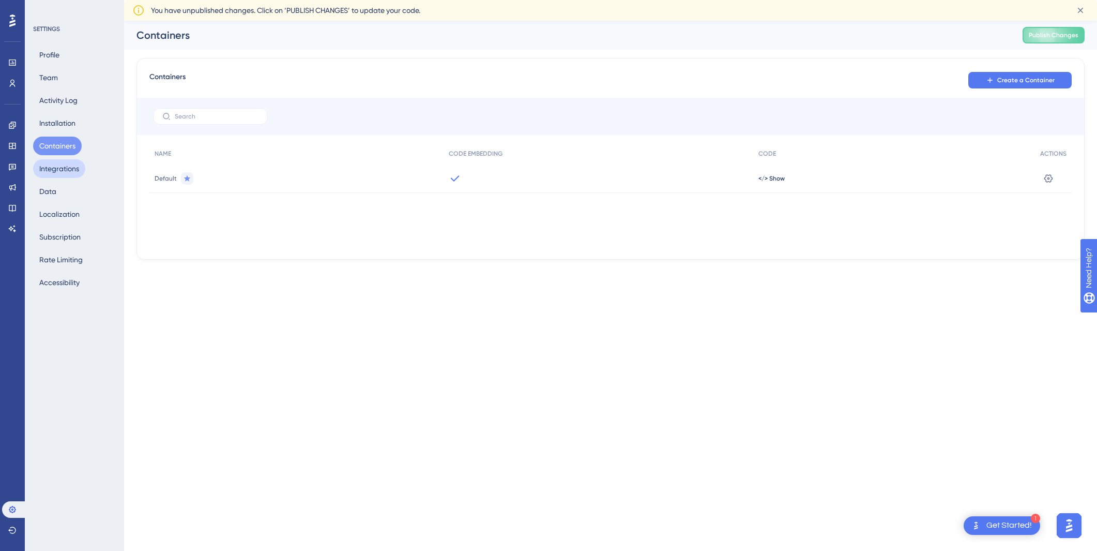
click at [56, 170] on button "Integrations" at bounding box center [59, 168] width 52 height 19
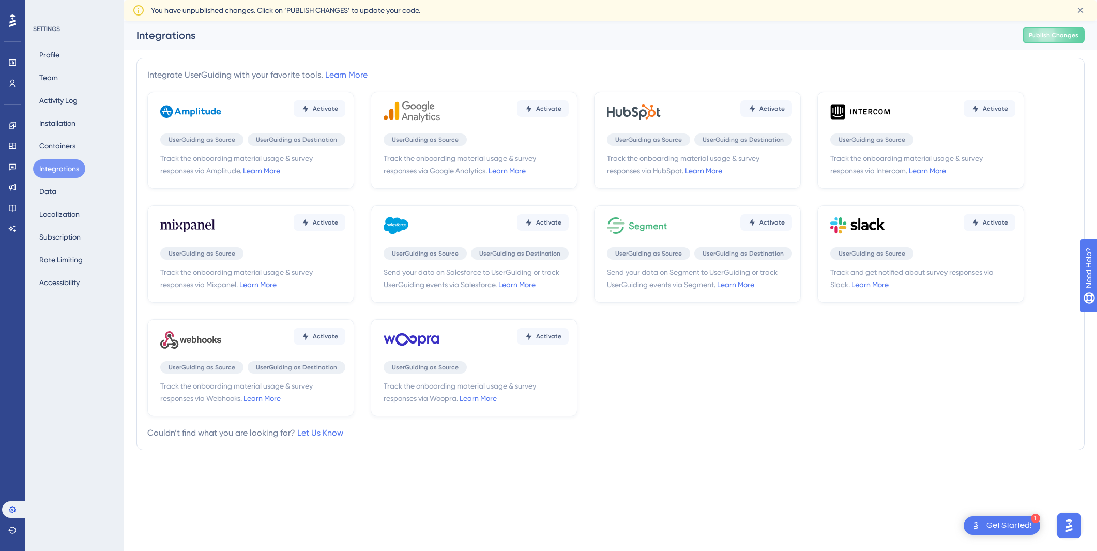
click at [49, 202] on div "Profile Team Activity Log Installation Containers Integrations Data Localizatio…" at bounding box center [75, 168] width 84 height 246
click at [50, 198] on button "Data" at bounding box center [47, 191] width 29 height 19
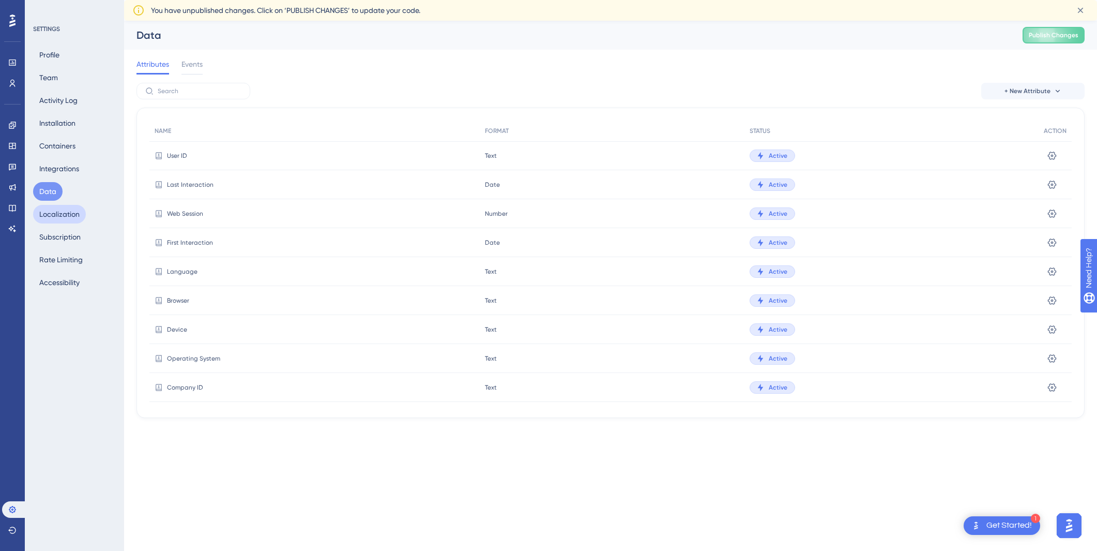
click at [60, 213] on button "Localization" at bounding box center [59, 214] width 53 height 19
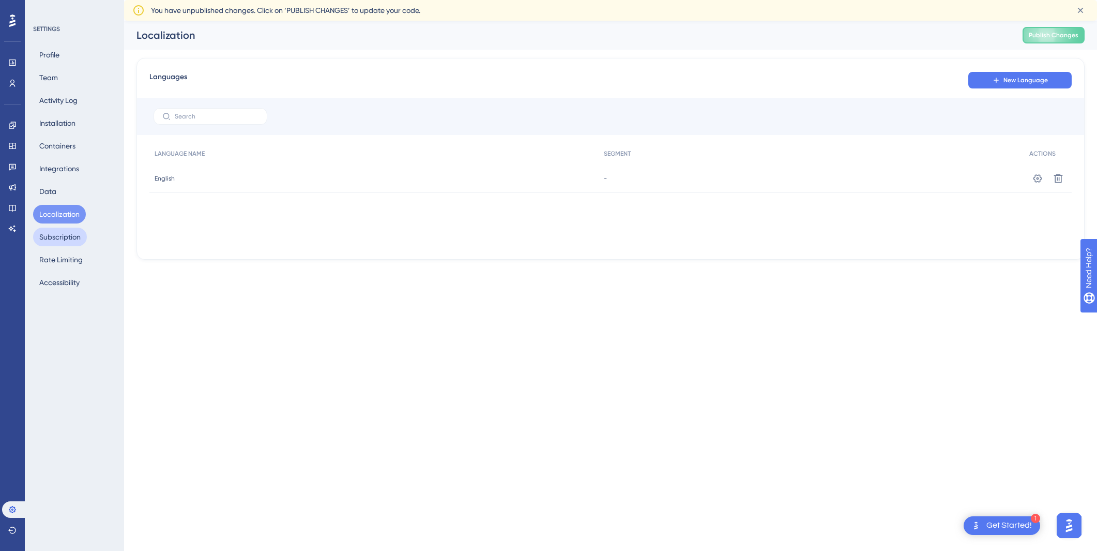
click at [67, 240] on button "Subscription" at bounding box center [60, 236] width 54 height 19
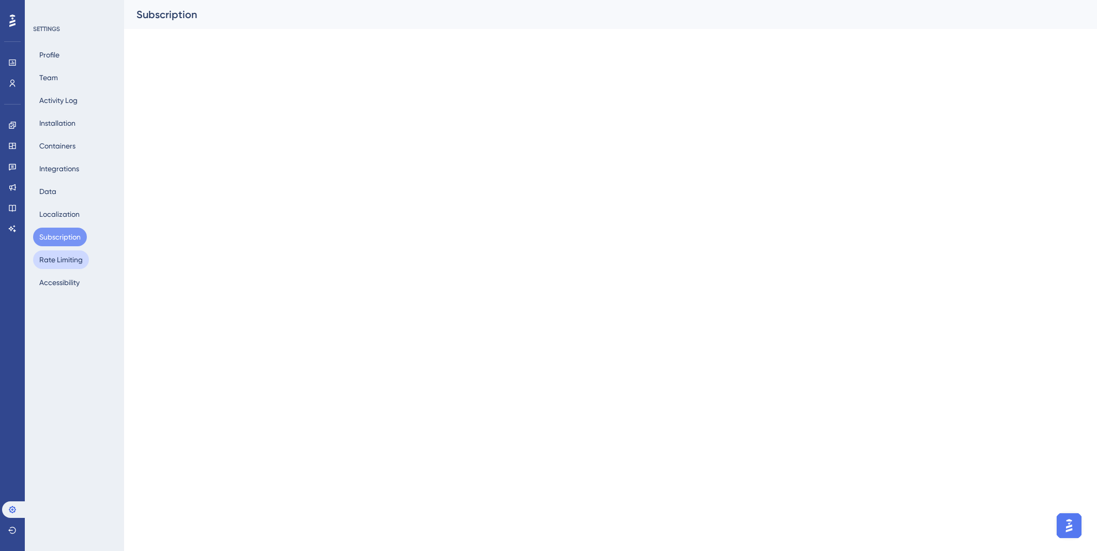
click at [73, 260] on button "Rate Limiting" at bounding box center [61, 259] width 56 height 19
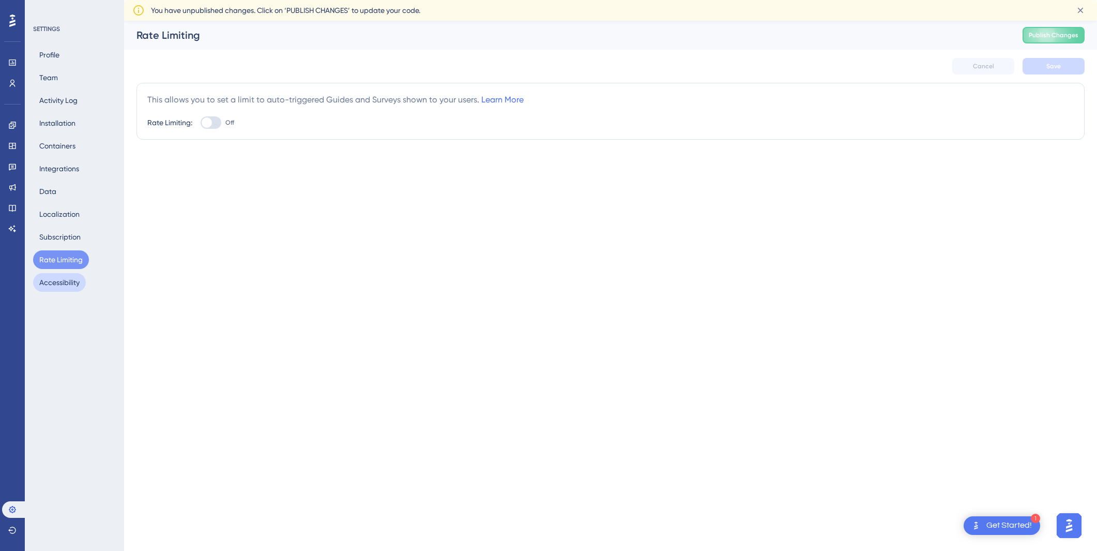
click at [68, 276] on button "Accessibility" at bounding box center [59, 282] width 53 height 19
